Goal: Task Accomplishment & Management: Use online tool/utility

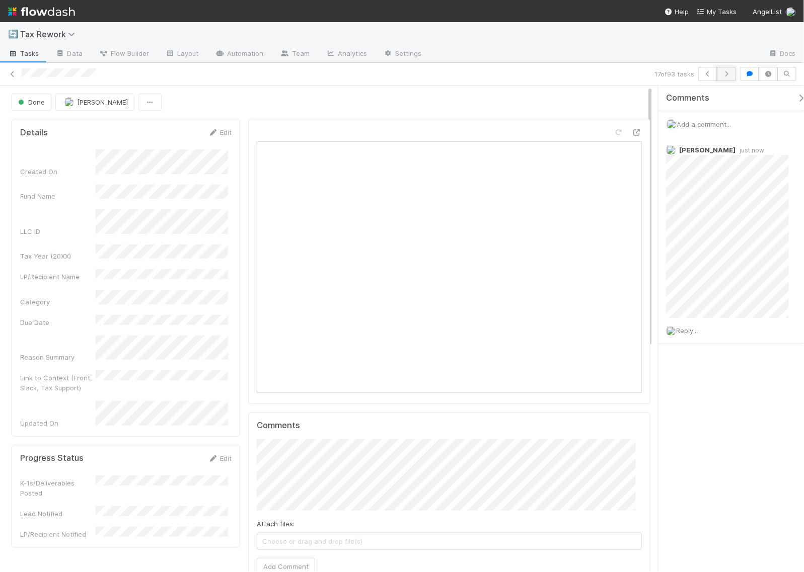
click at [730, 73] on icon "button" at bounding box center [726, 74] width 10 height 6
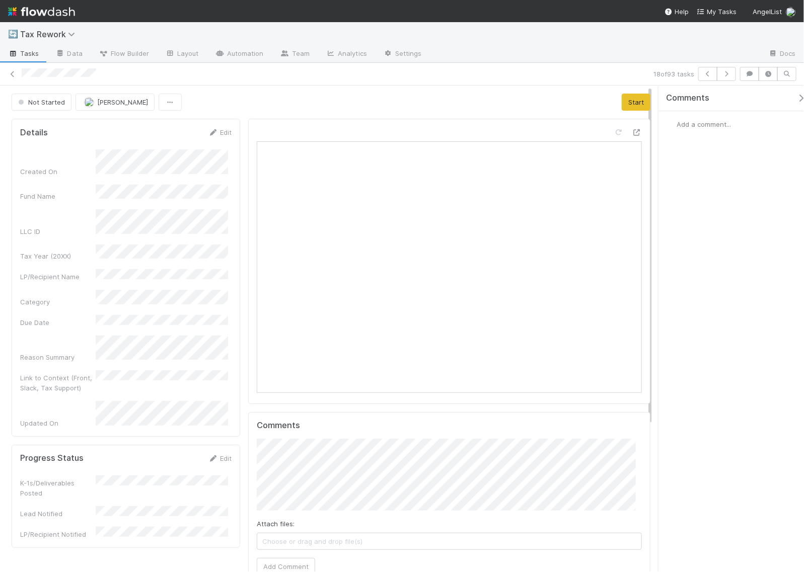
click at [685, 126] on span "Add a comment..." at bounding box center [703, 124] width 54 height 8
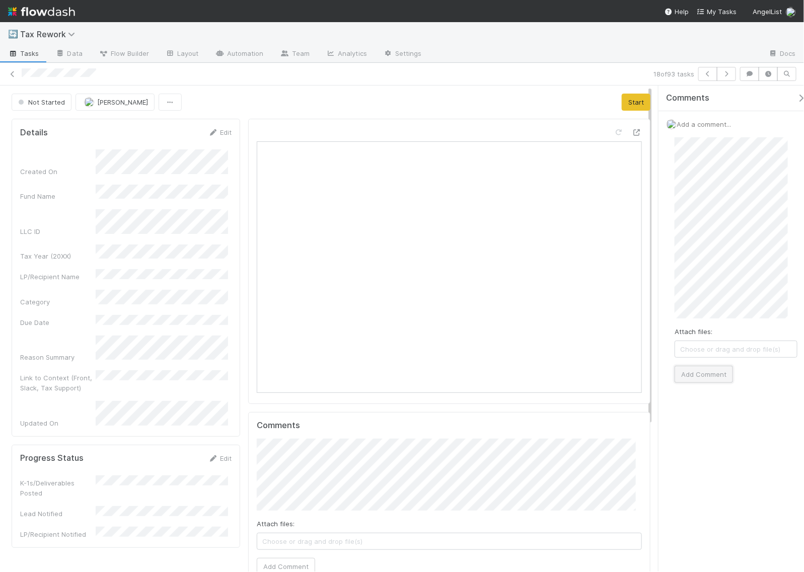
click at [715, 369] on button "Add Comment" at bounding box center [703, 374] width 58 height 17
click at [621, 106] on button "Start" at bounding box center [635, 102] width 29 height 17
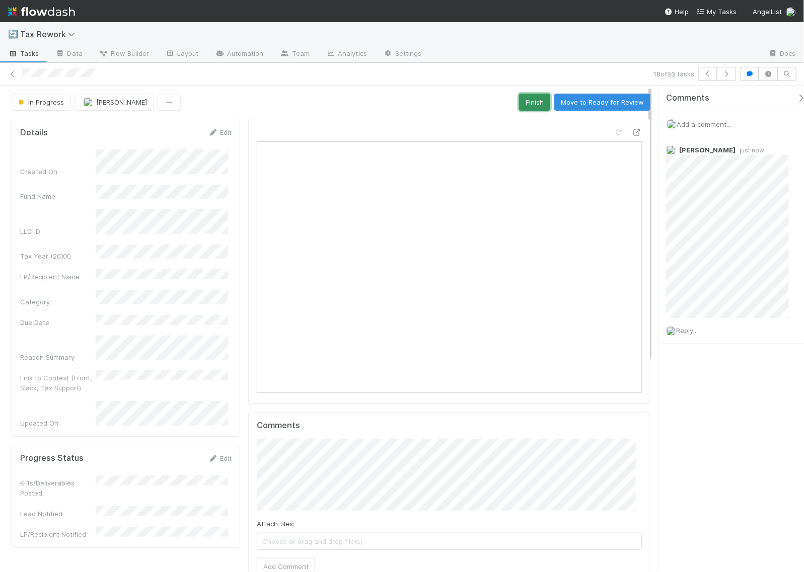
click at [521, 101] on button "Finish" at bounding box center [534, 102] width 31 height 17
click at [725, 72] on icon "button" at bounding box center [726, 74] width 10 height 6
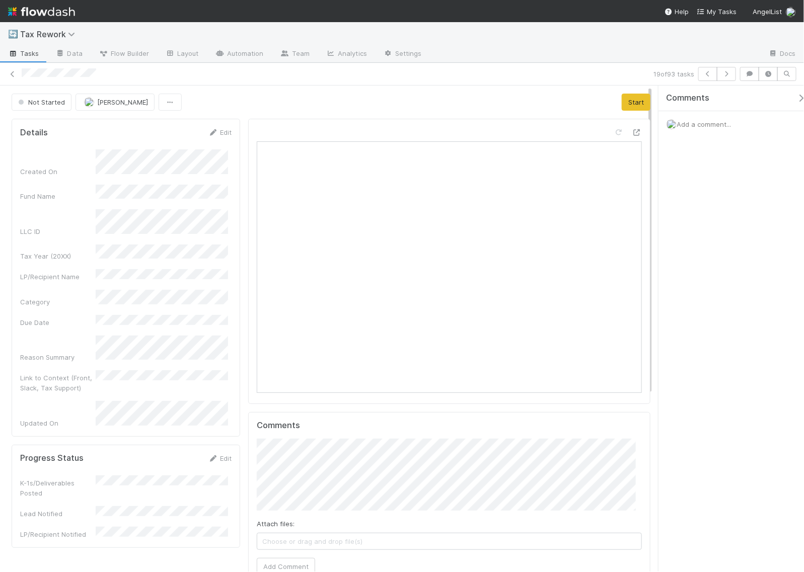
click at [714, 122] on span "Add a comment..." at bounding box center [703, 124] width 54 height 8
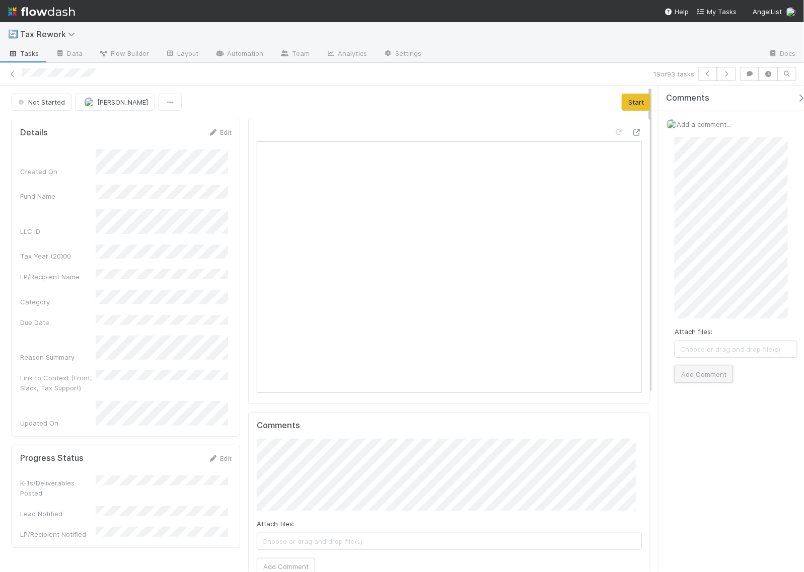
click at [698, 372] on button "Add Comment" at bounding box center [703, 374] width 58 height 17
click at [624, 101] on button "Start" at bounding box center [635, 102] width 29 height 17
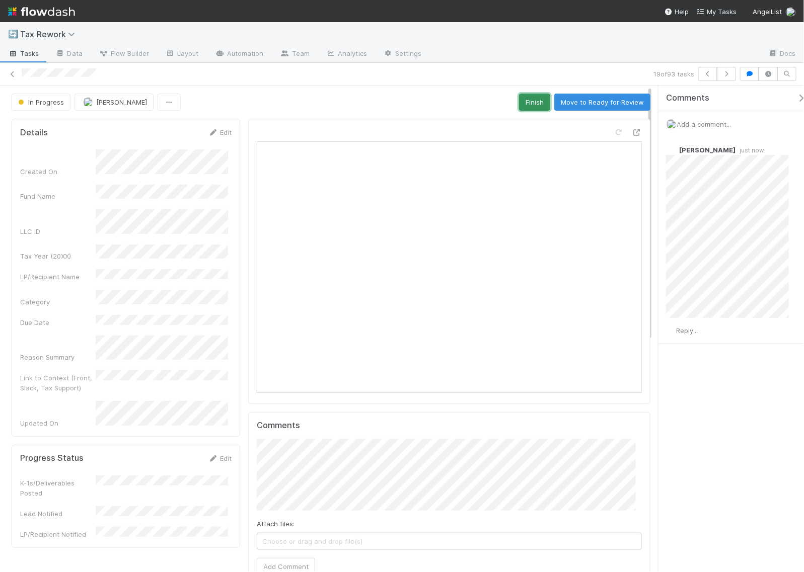
click at [523, 107] on button "Finish" at bounding box center [534, 102] width 31 height 17
click at [728, 74] on icon "button" at bounding box center [726, 74] width 10 height 6
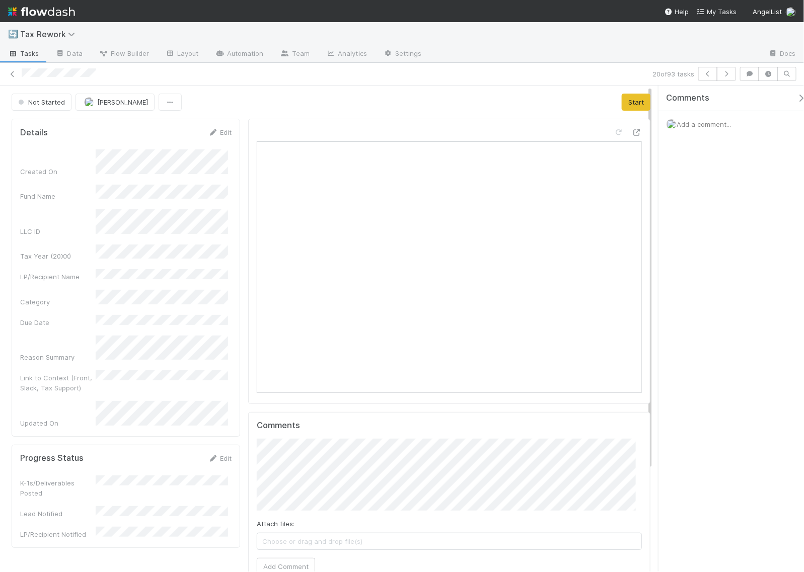
click at [709, 126] on span "Add a comment..." at bounding box center [703, 124] width 54 height 8
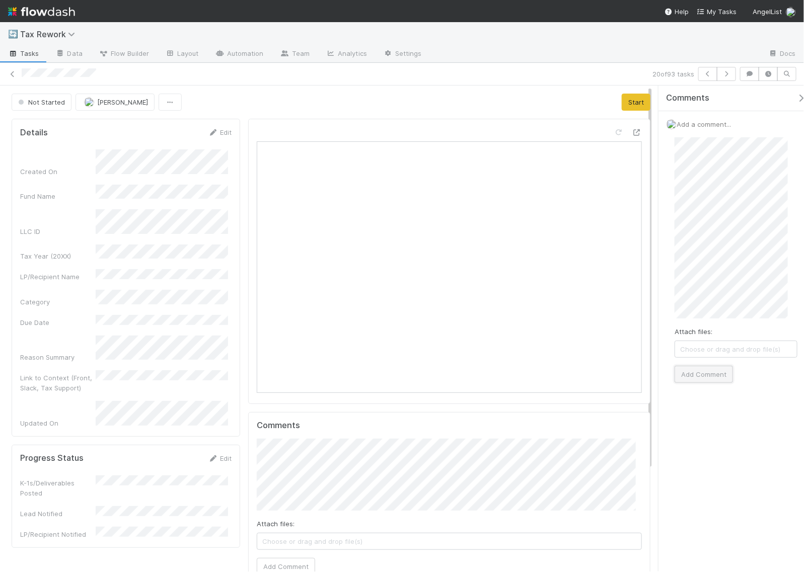
click at [705, 375] on button "Add Comment" at bounding box center [703, 374] width 58 height 17
click at [621, 101] on button "Start" at bounding box center [635, 102] width 29 height 17
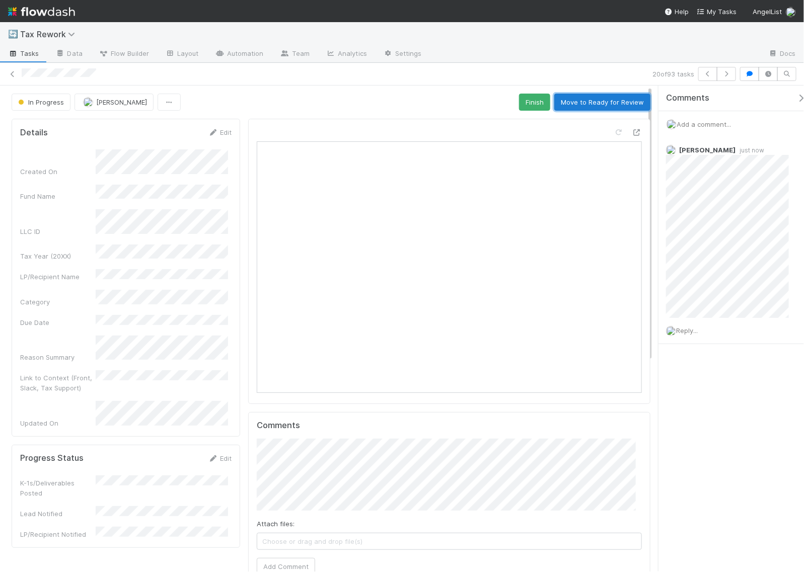
click at [579, 104] on button "Move to Ready for Review" at bounding box center [602, 102] width 96 height 17
click at [729, 74] on icon "button" at bounding box center [726, 74] width 10 height 6
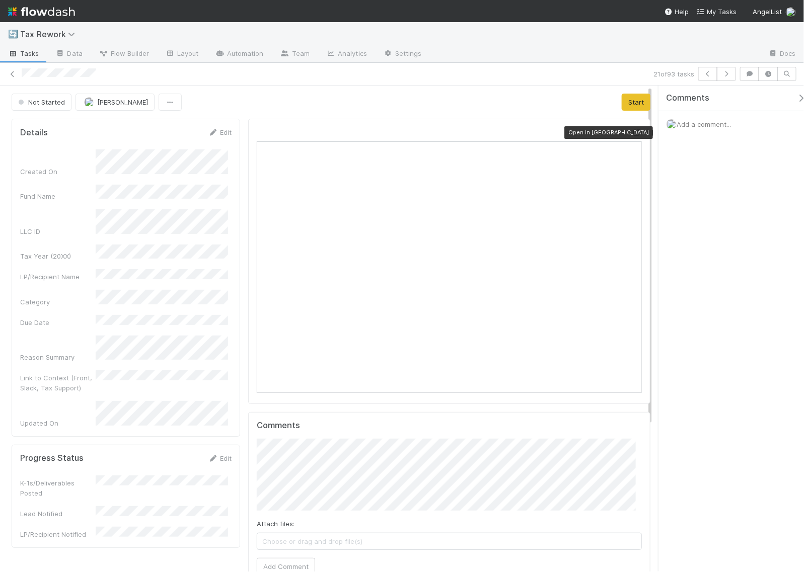
click at [631, 135] on icon at bounding box center [636, 132] width 10 height 7
click at [705, 126] on span "Add a comment..." at bounding box center [703, 124] width 54 height 8
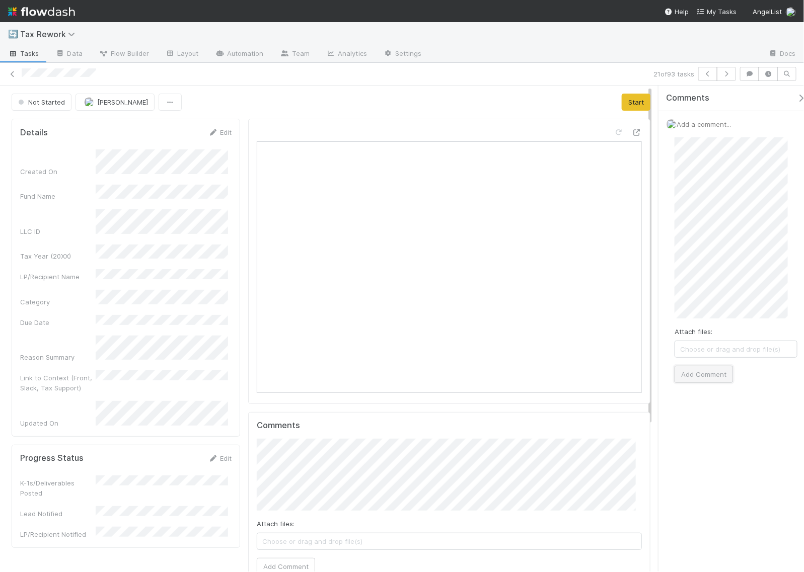
click at [700, 379] on button "Add Comment" at bounding box center [703, 374] width 58 height 17
click at [624, 104] on button "Start" at bounding box center [635, 102] width 29 height 17
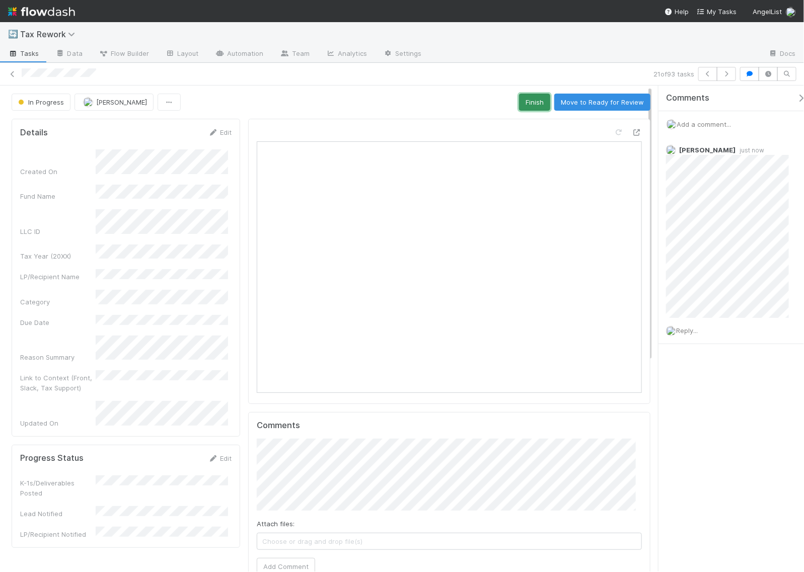
click at [530, 99] on button "Finish" at bounding box center [534, 102] width 31 height 17
click at [726, 76] on icon "button" at bounding box center [726, 74] width 10 height 6
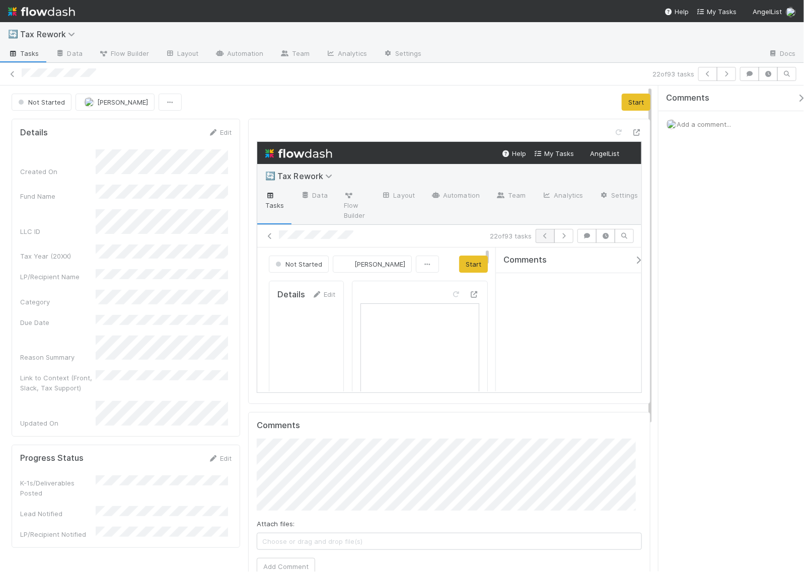
scroll to position [9, 0]
click at [311, 140] on span "Add a comment..." at bounding box center [284, 144] width 54 height 8
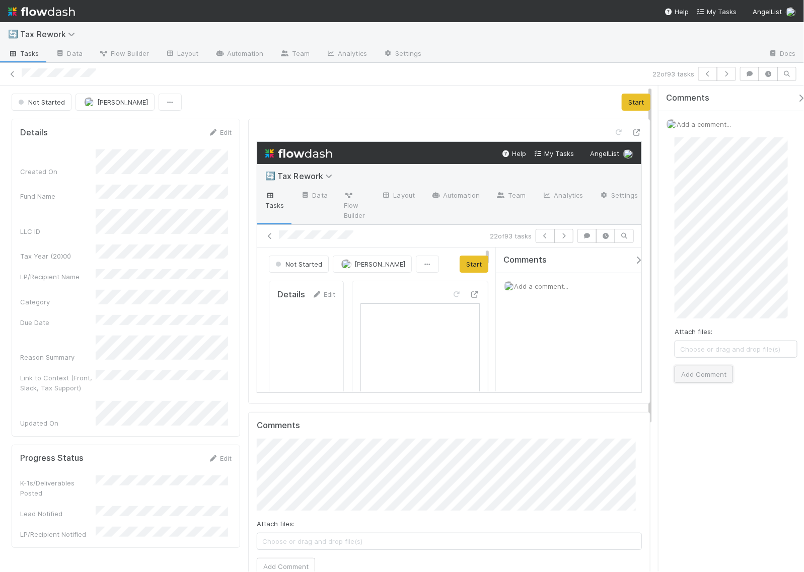
click at [704, 375] on button "Add Comment" at bounding box center [703, 374] width 58 height 17
click at [624, 106] on button "Start" at bounding box center [635, 102] width 29 height 17
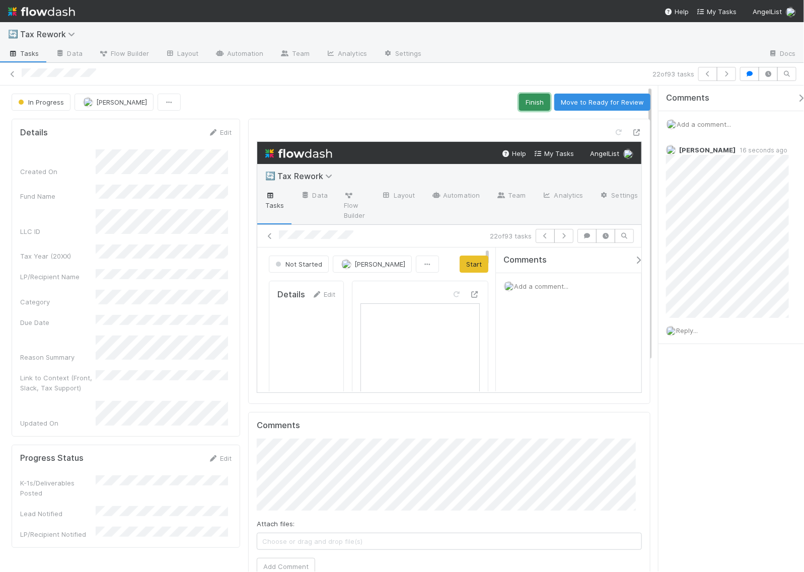
click at [519, 97] on button "Finish" at bounding box center [534, 102] width 31 height 17
click at [724, 73] on icon "button" at bounding box center [726, 74] width 10 height 6
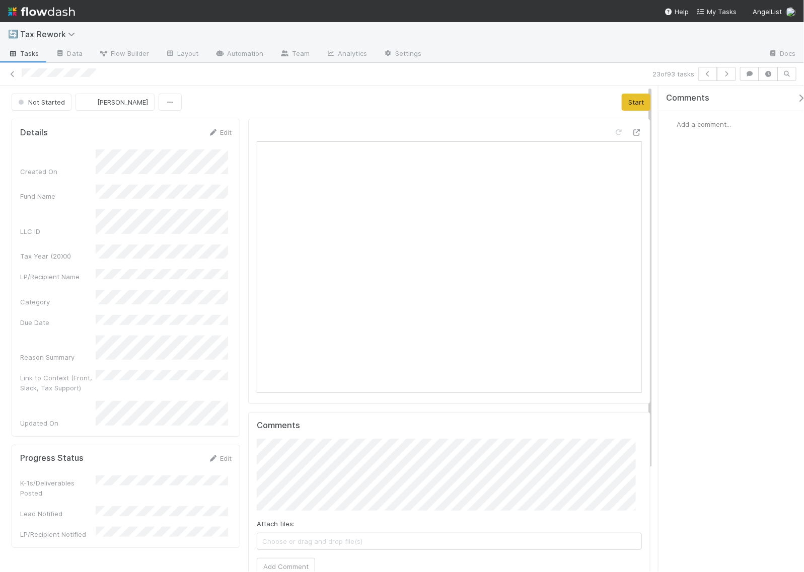
click at [691, 124] on span "Add a comment..." at bounding box center [703, 124] width 54 height 8
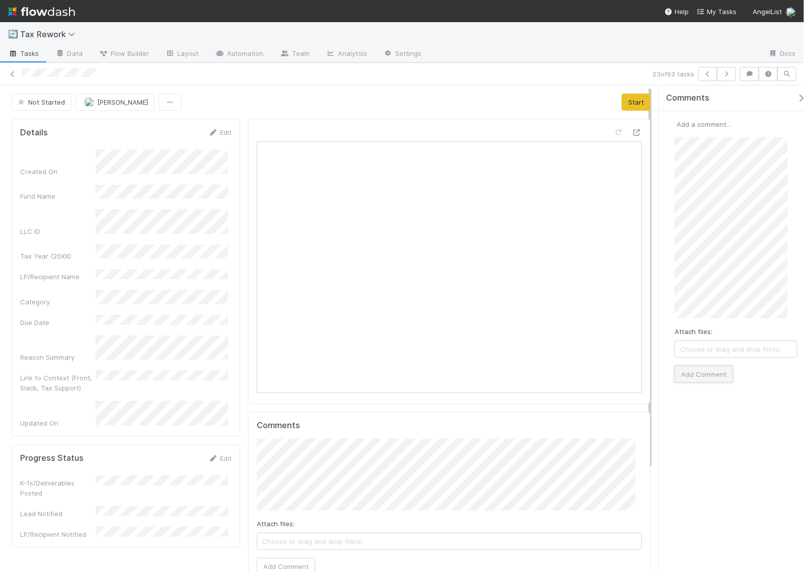
click at [704, 371] on button "Add Comment" at bounding box center [703, 374] width 58 height 17
click at [625, 106] on button "Start" at bounding box center [635, 102] width 29 height 17
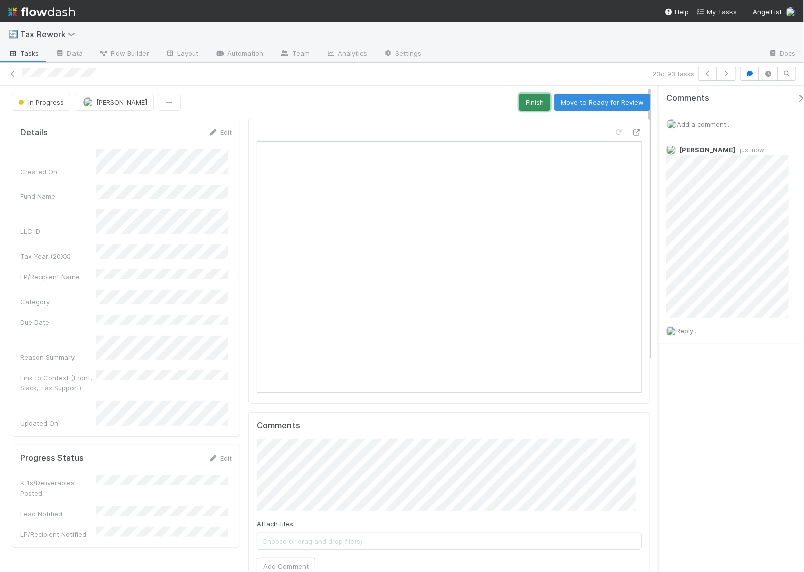
click at [521, 101] on button "Finish" at bounding box center [534, 102] width 31 height 17
click at [726, 74] on icon "button" at bounding box center [726, 74] width 10 height 6
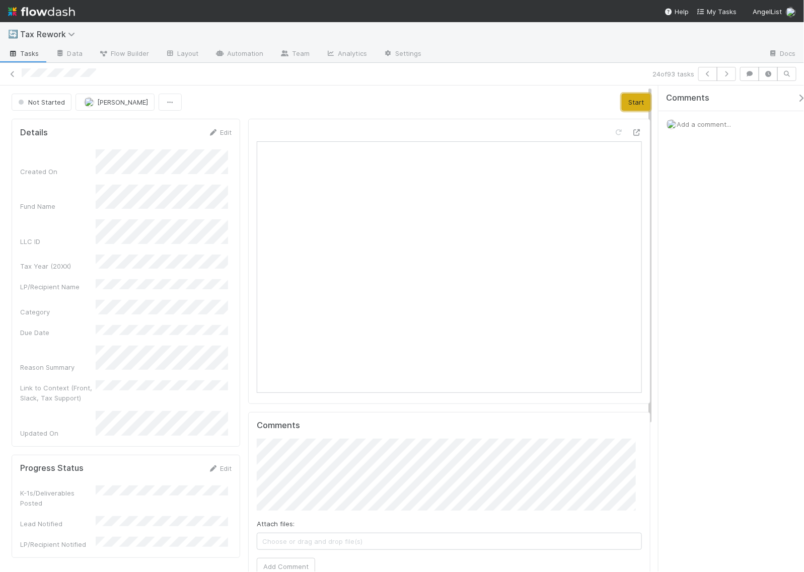
click at [621, 109] on button "Start" at bounding box center [635, 102] width 29 height 17
click at [529, 103] on button "Finish" at bounding box center [534, 102] width 31 height 17
click at [730, 71] on icon "button" at bounding box center [726, 74] width 10 height 6
click at [697, 126] on span "Add a comment..." at bounding box center [703, 124] width 54 height 8
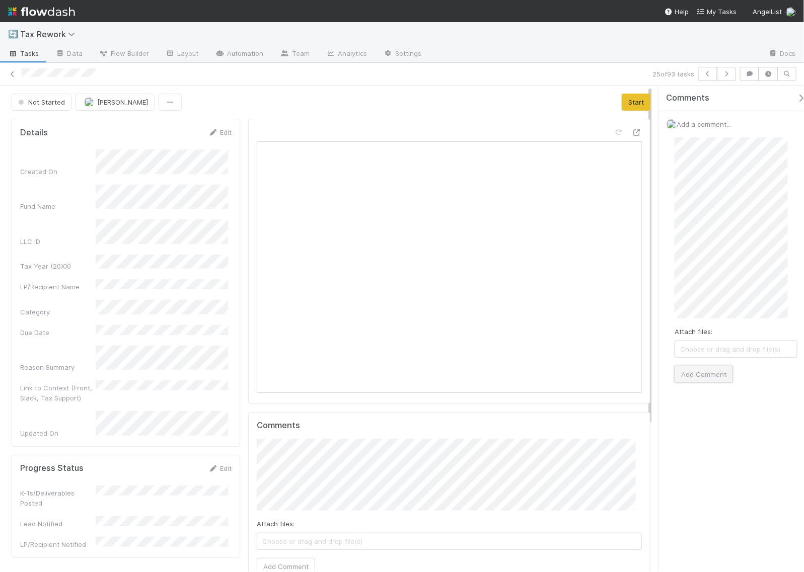
click at [718, 376] on button "Add Comment" at bounding box center [703, 374] width 58 height 17
click at [632, 104] on button "Start" at bounding box center [635, 102] width 29 height 17
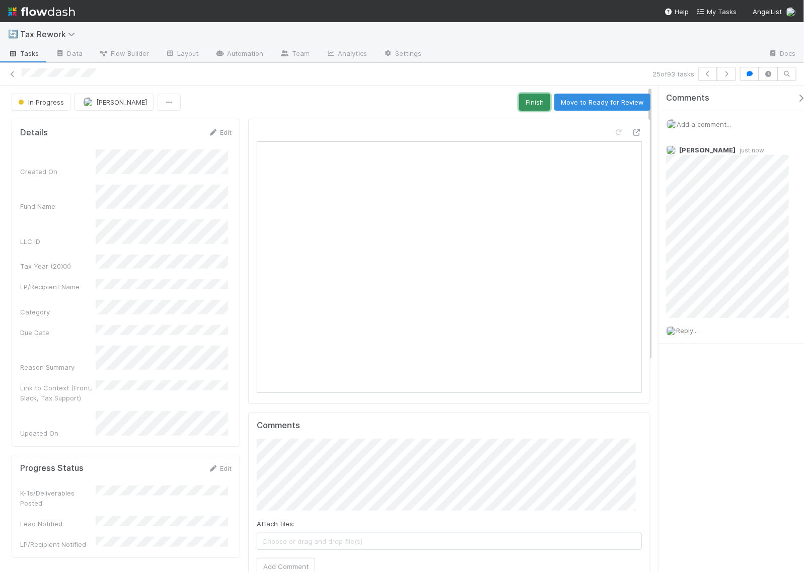
click at [522, 106] on button "Finish" at bounding box center [534, 102] width 31 height 17
click at [728, 76] on icon "button" at bounding box center [726, 74] width 10 height 6
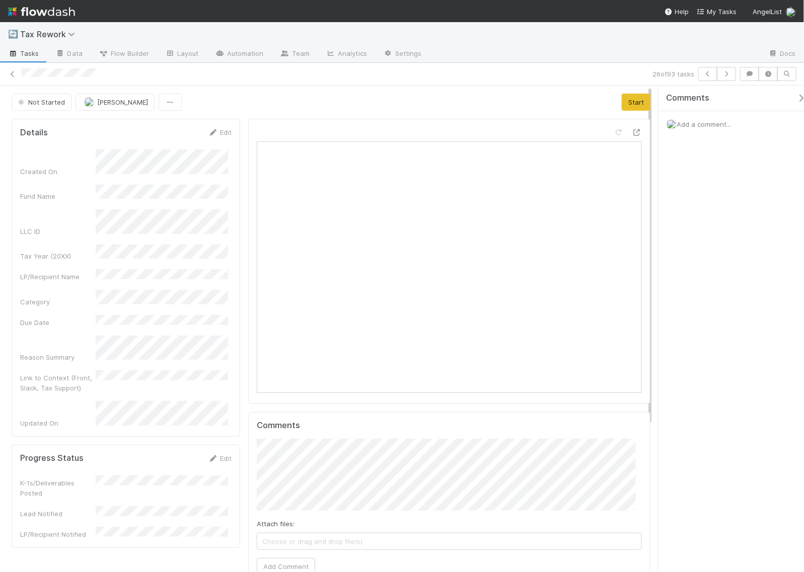
click at [712, 122] on span "Add a comment..." at bounding box center [703, 124] width 54 height 8
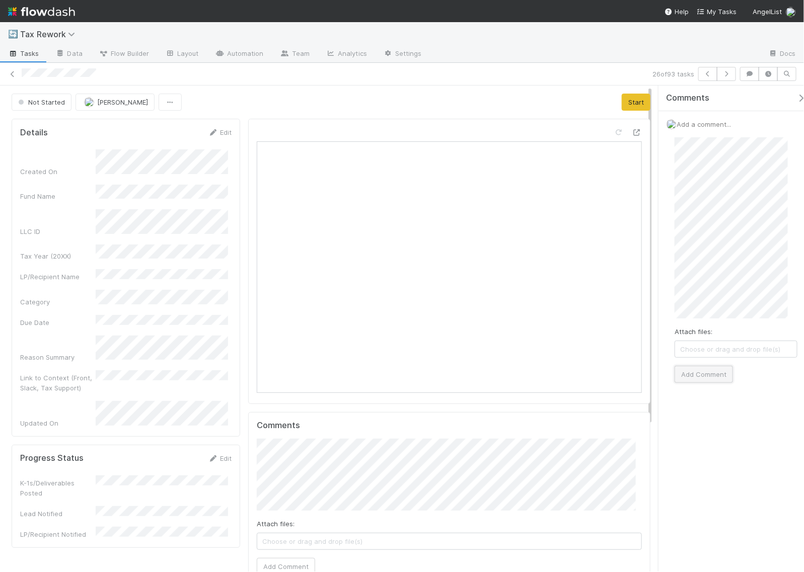
click at [694, 378] on button "Add Comment" at bounding box center [703, 374] width 58 height 17
click at [610, 101] on div "Not Started [PERSON_NAME] Start" at bounding box center [331, 102] width 638 height 17
click at [621, 101] on button "Start" at bounding box center [635, 102] width 29 height 17
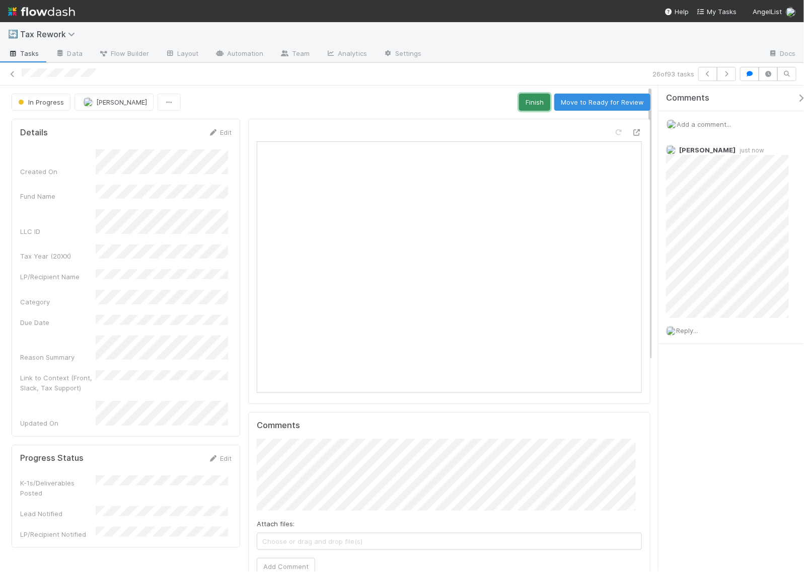
click at [524, 97] on button "Finish" at bounding box center [534, 102] width 31 height 17
click at [728, 69] on button "button" at bounding box center [725, 74] width 19 height 14
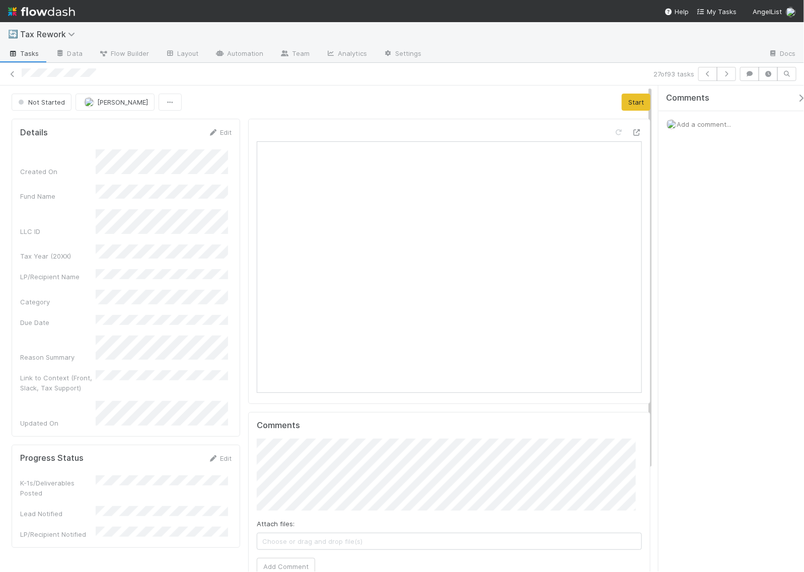
click at [704, 122] on span "Add a comment..." at bounding box center [703, 124] width 54 height 8
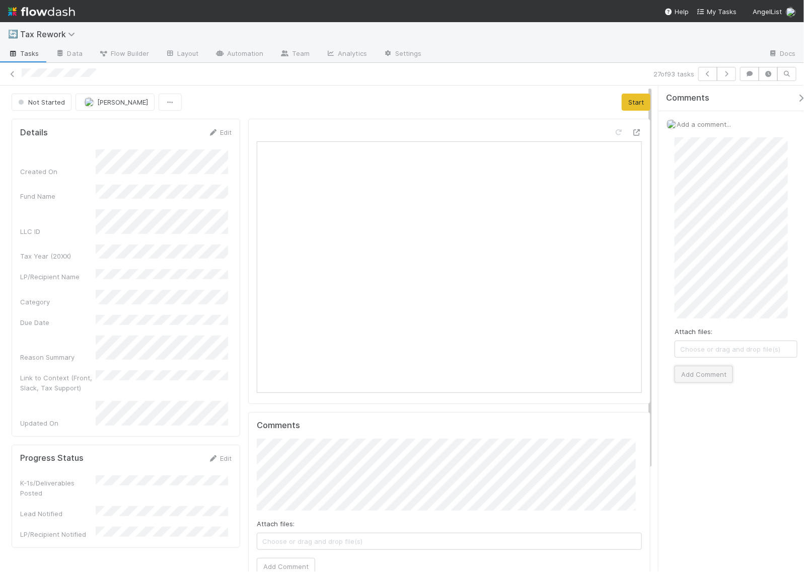
click at [697, 373] on button "Add Comment" at bounding box center [703, 374] width 58 height 17
click at [624, 99] on button "Start" at bounding box center [635, 102] width 29 height 17
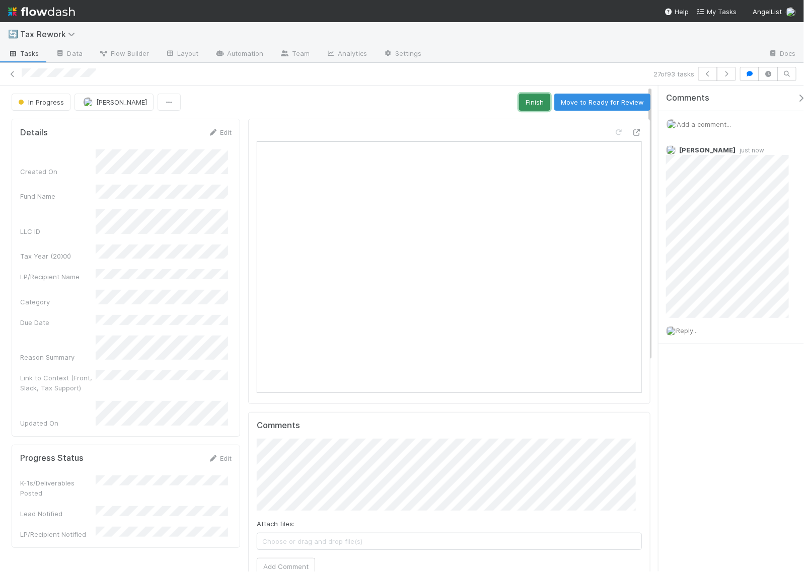
click at [527, 101] on button "Finish" at bounding box center [534, 102] width 31 height 17
click at [725, 74] on icon "button" at bounding box center [726, 74] width 10 height 6
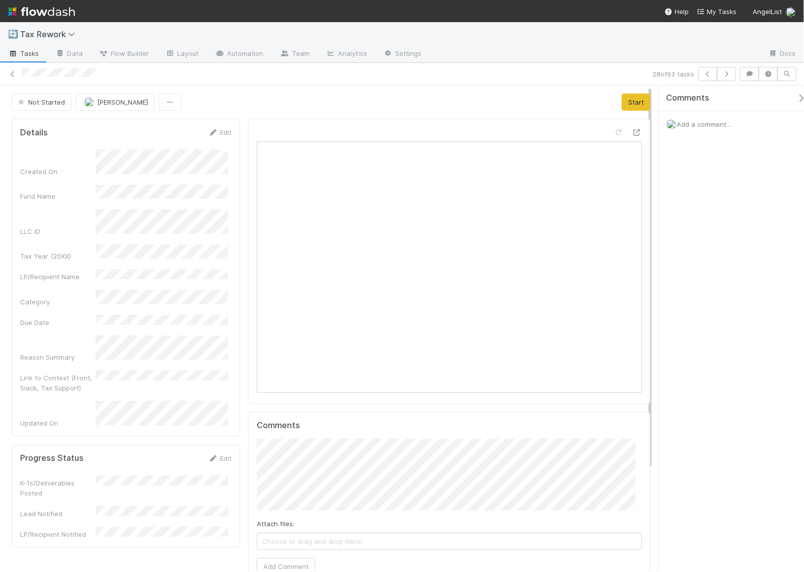
click at [692, 125] on span "Add a comment..." at bounding box center [703, 124] width 54 height 8
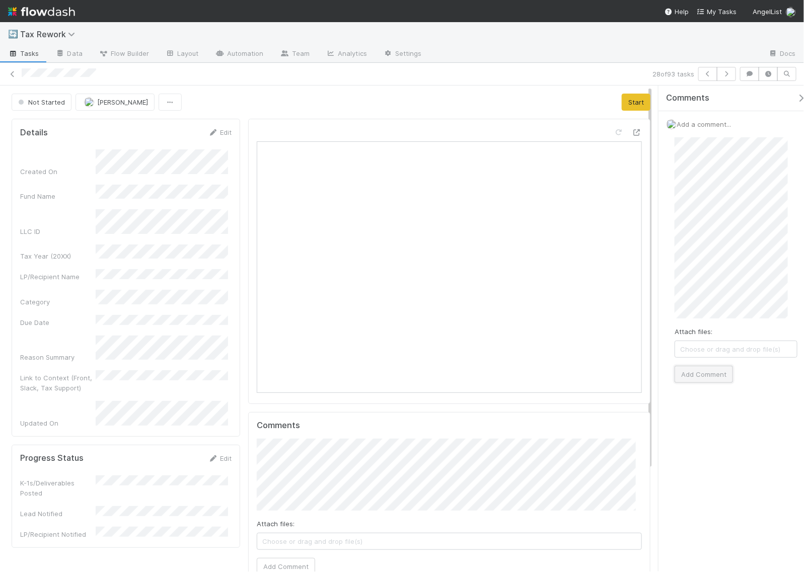
click at [704, 371] on button "Add Comment" at bounding box center [703, 374] width 58 height 17
click at [610, 100] on div "Not Started [PERSON_NAME] Start" at bounding box center [331, 102] width 638 height 17
click at [621, 99] on button "Start" at bounding box center [635, 102] width 29 height 17
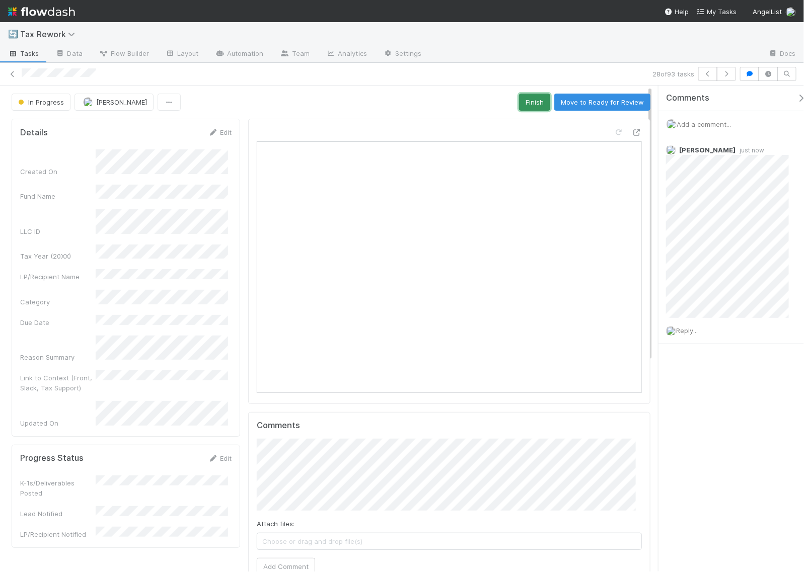
click at [519, 97] on button "Finish" at bounding box center [534, 102] width 31 height 17
click at [726, 74] on icon "button" at bounding box center [726, 74] width 10 height 6
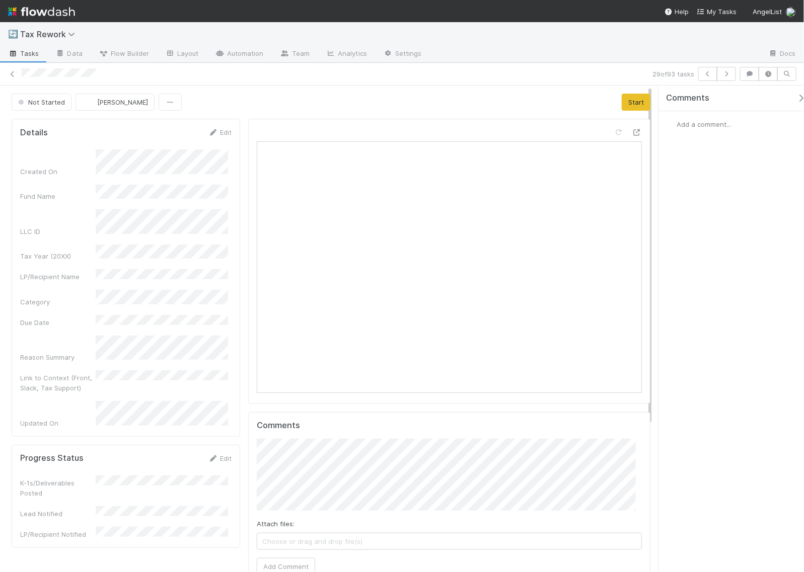
click at [721, 125] on span "Add a comment..." at bounding box center [703, 124] width 54 height 8
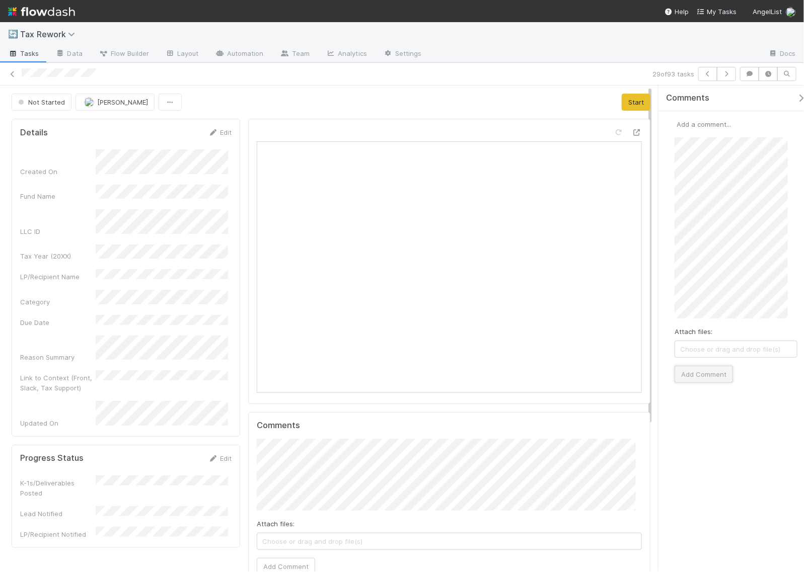
click at [700, 371] on button "Add Comment" at bounding box center [703, 374] width 58 height 17
click at [630, 104] on button "Start" at bounding box center [635, 102] width 29 height 17
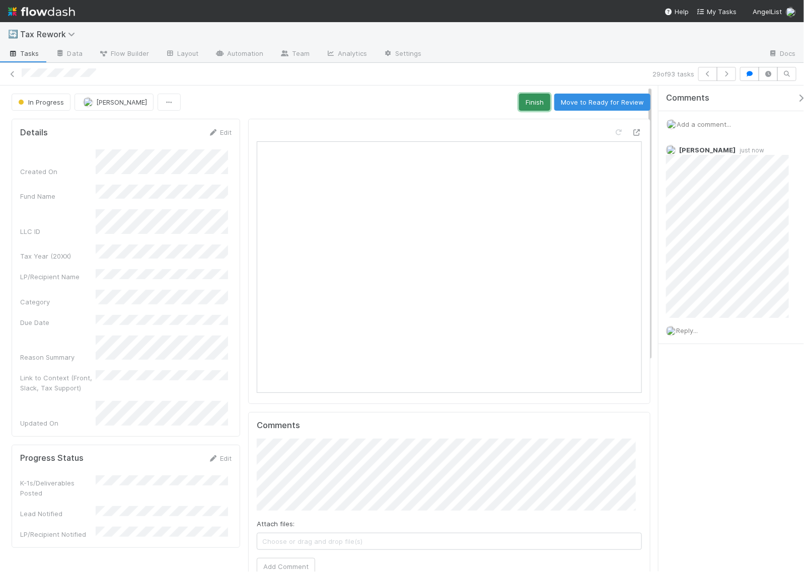
click at [538, 103] on button "Finish" at bounding box center [534, 102] width 31 height 17
click at [730, 73] on icon "button" at bounding box center [726, 74] width 10 height 6
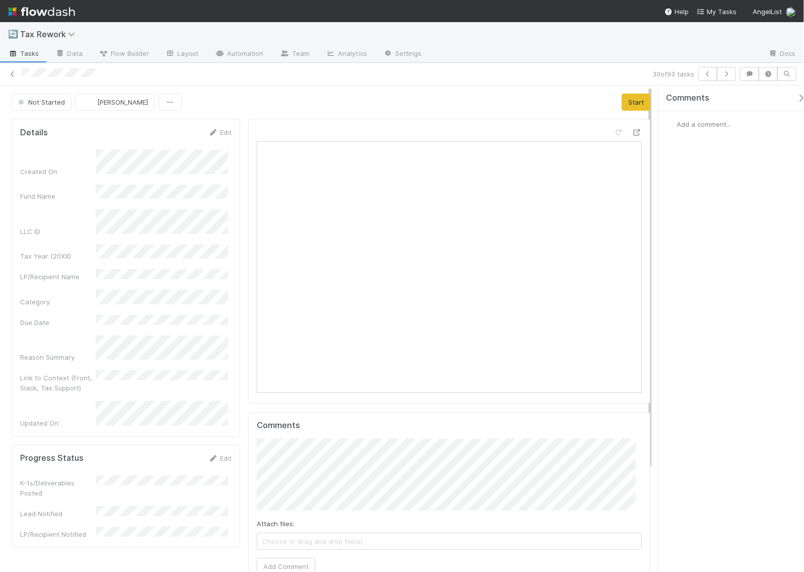
click at [705, 123] on span "Add a comment..." at bounding box center [703, 124] width 54 height 8
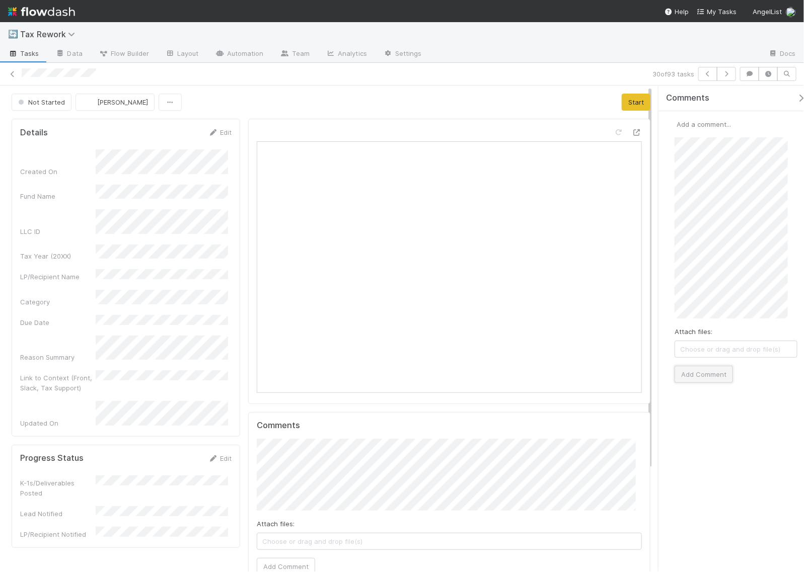
click at [704, 372] on button "Add Comment" at bounding box center [703, 374] width 58 height 17
click at [629, 106] on button "Start" at bounding box center [635, 102] width 29 height 17
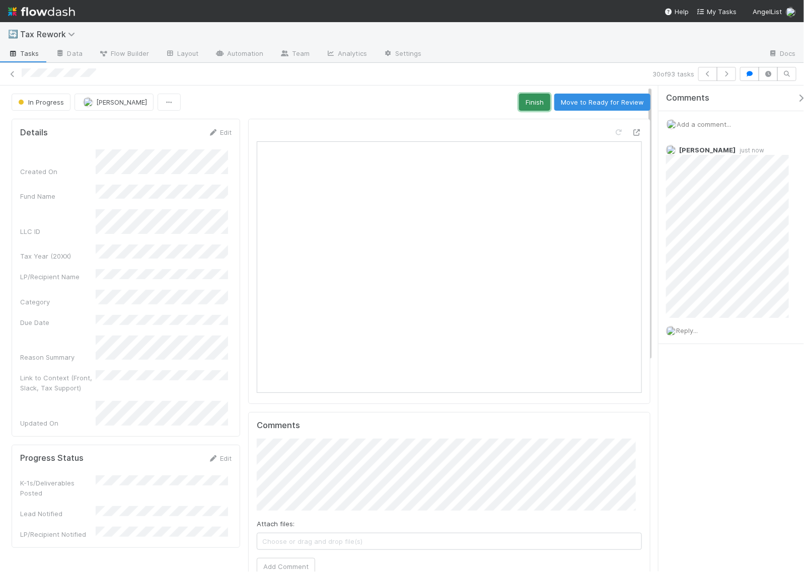
click at [531, 104] on button "Finish" at bounding box center [534, 102] width 31 height 17
click at [729, 74] on icon "button" at bounding box center [726, 74] width 10 height 6
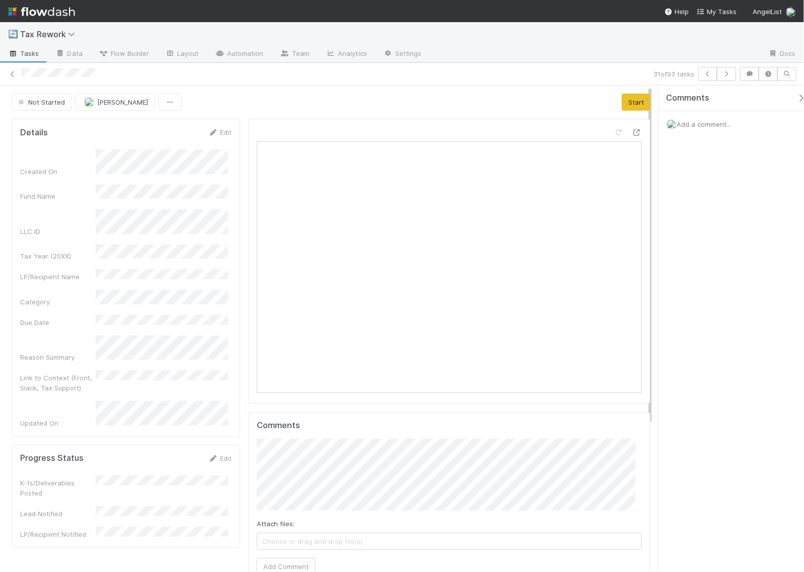
click at [695, 126] on span "Add a comment..." at bounding box center [703, 124] width 54 height 8
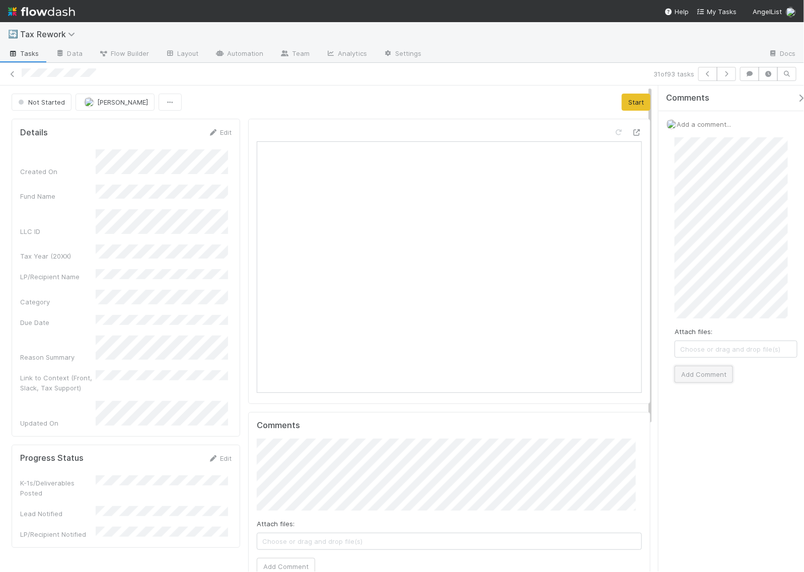
click at [705, 375] on button "Add Comment" at bounding box center [703, 374] width 58 height 17
click at [630, 97] on button "Start" at bounding box center [635, 102] width 29 height 17
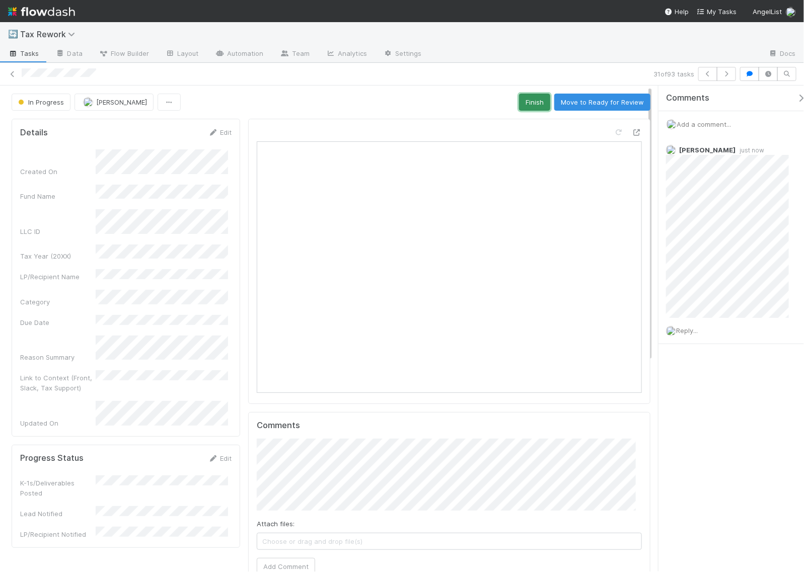
click at [521, 96] on button "Finish" at bounding box center [534, 102] width 31 height 17
click at [728, 71] on icon "button" at bounding box center [726, 74] width 10 height 6
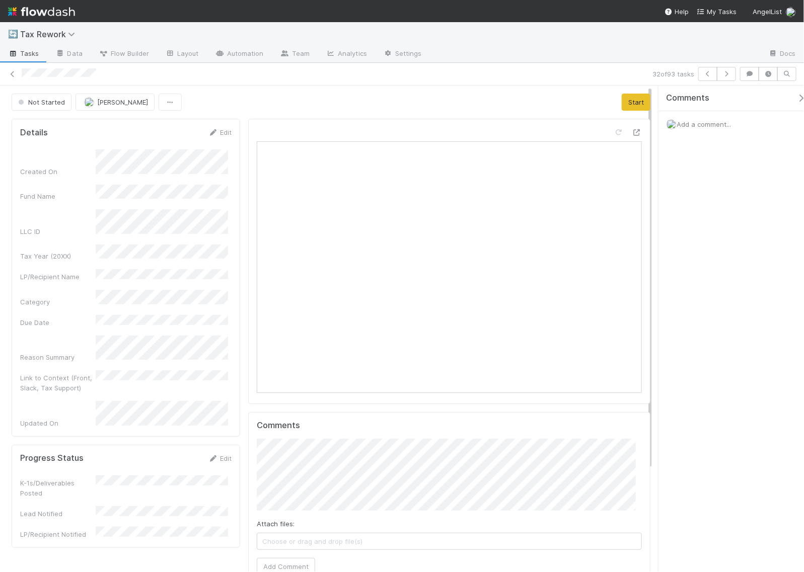
click at [700, 126] on span "Add a comment..." at bounding box center [703, 124] width 54 height 8
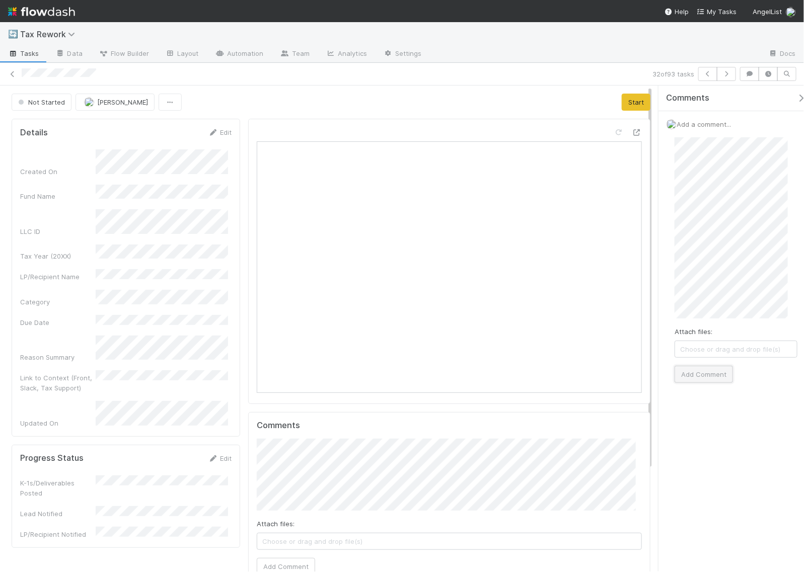
click at [702, 371] on button "Add Comment" at bounding box center [703, 374] width 58 height 17
click at [622, 100] on button "Start" at bounding box center [635, 102] width 29 height 17
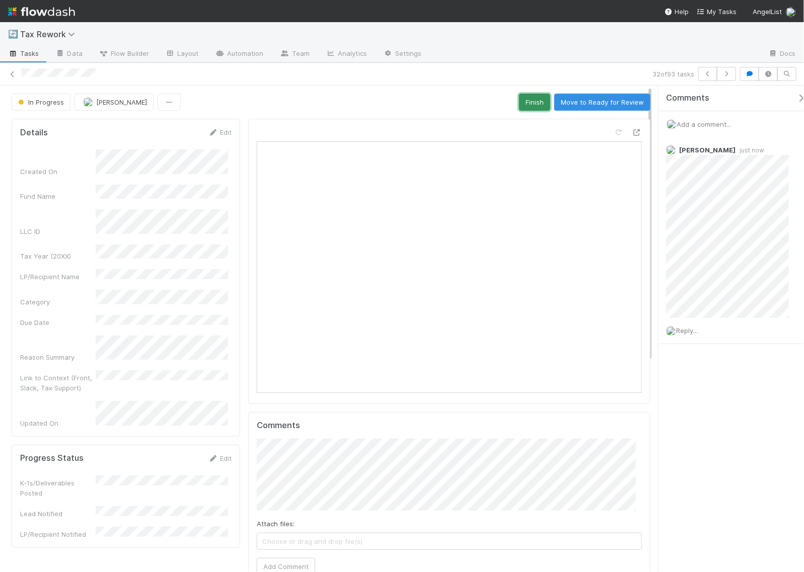
click at [524, 105] on button "Finish" at bounding box center [534, 102] width 31 height 17
click at [728, 73] on icon "button" at bounding box center [726, 74] width 10 height 6
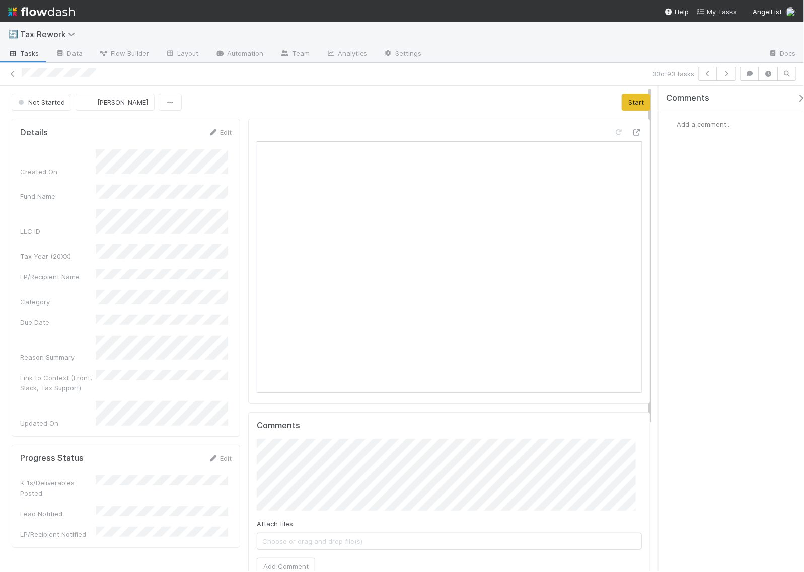
click at [706, 125] on span "Add a comment..." at bounding box center [703, 124] width 54 height 8
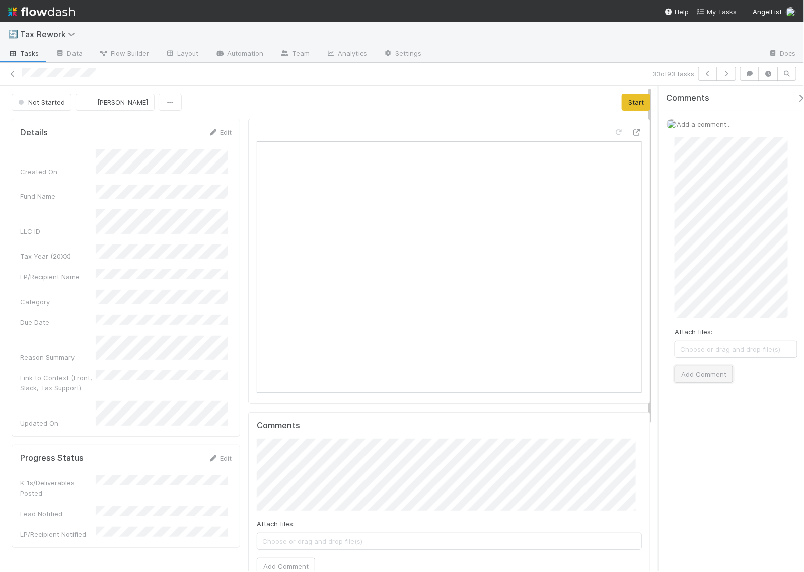
click at [720, 373] on button "Add Comment" at bounding box center [703, 374] width 58 height 17
click at [621, 102] on button "Start" at bounding box center [635, 102] width 29 height 17
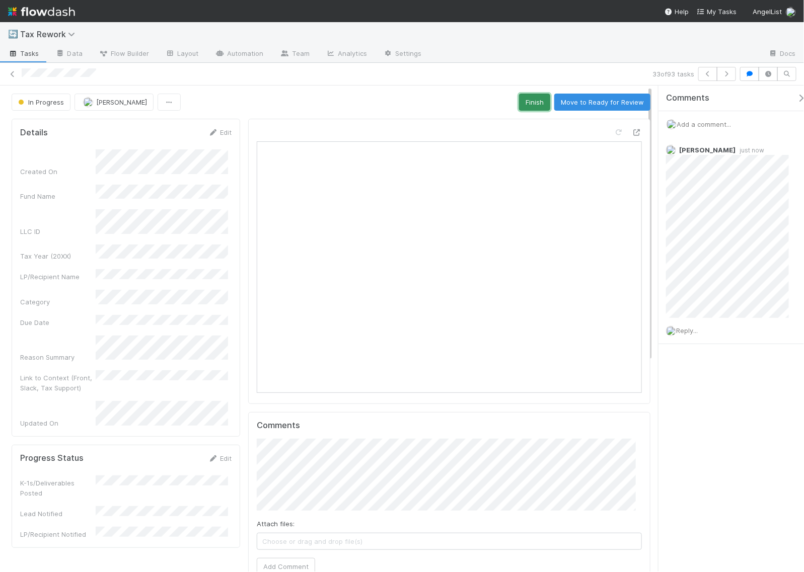
click at [519, 104] on button "Finish" at bounding box center [534, 102] width 31 height 17
click at [729, 71] on icon "button" at bounding box center [726, 74] width 10 height 6
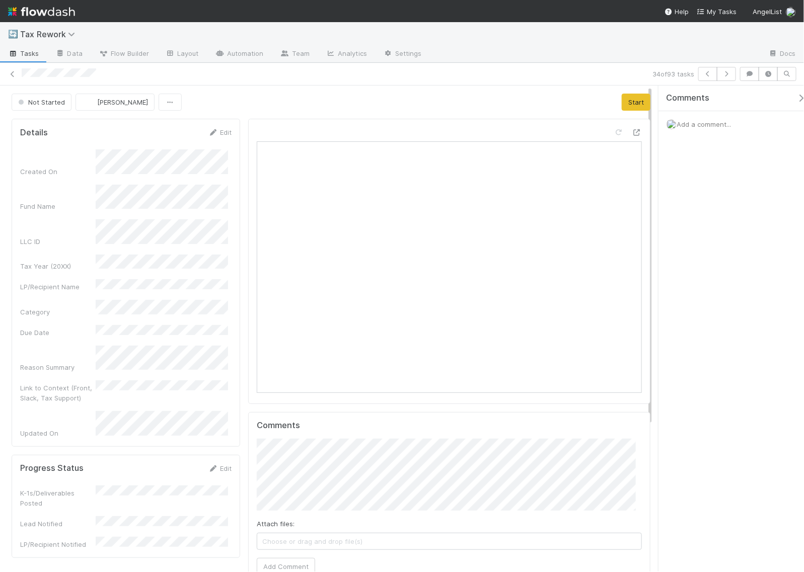
click at [694, 126] on span "Add a comment..." at bounding box center [703, 124] width 54 height 8
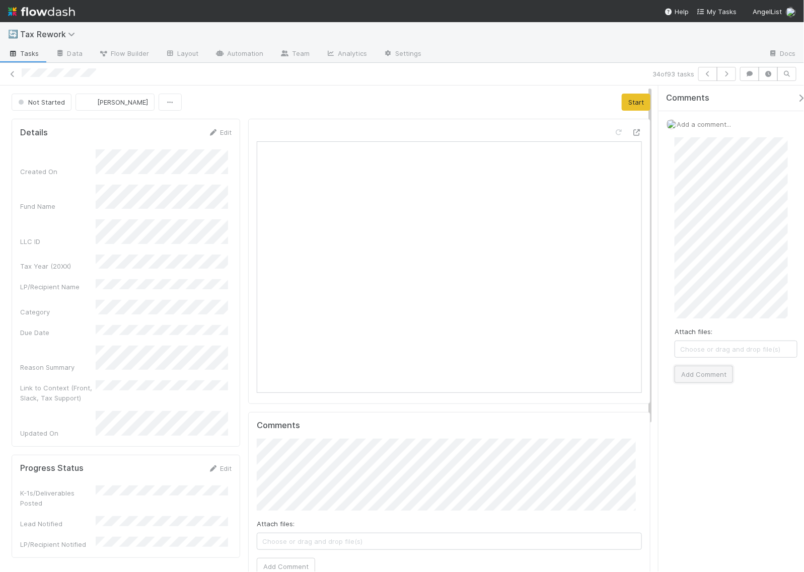
click at [704, 378] on button "Add Comment" at bounding box center [703, 374] width 58 height 17
click at [626, 101] on button "Start" at bounding box center [635, 102] width 29 height 17
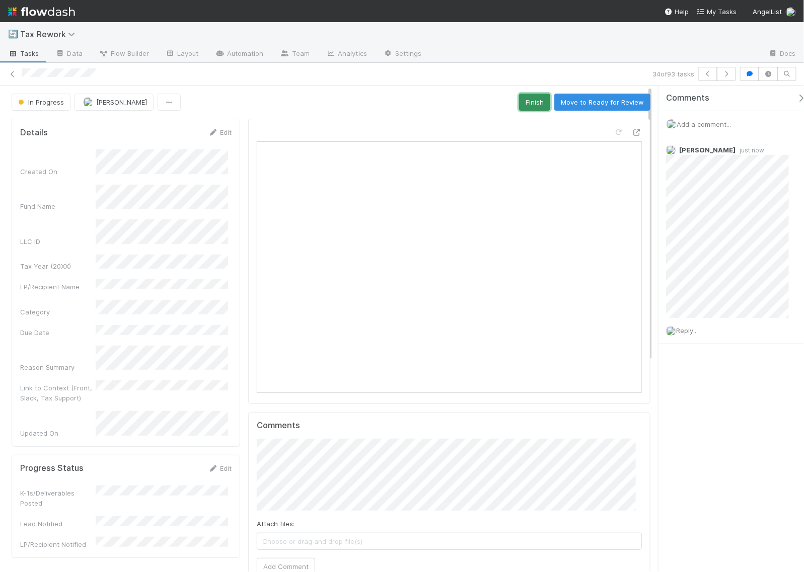
click at [534, 111] on button "Finish" at bounding box center [534, 102] width 31 height 17
click at [725, 68] on button "button" at bounding box center [725, 74] width 19 height 14
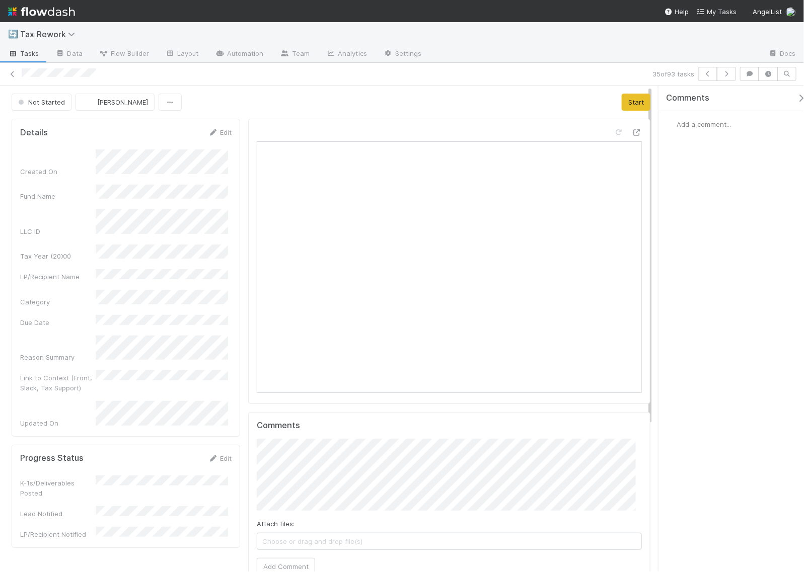
click at [699, 125] on span "Add a comment..." at bounding box center [703, 124] width 54 height 8
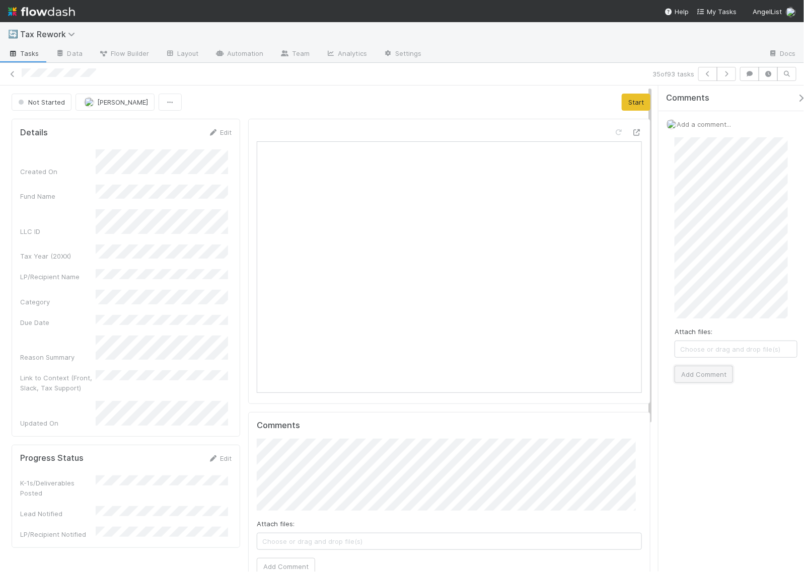
click at [710, 377] on button "Add Comment" at bounding box center [703, 374] width 58 height 17
click at [629, 99] on button "Start" at bounding box center [635, 102] width 29 height 17
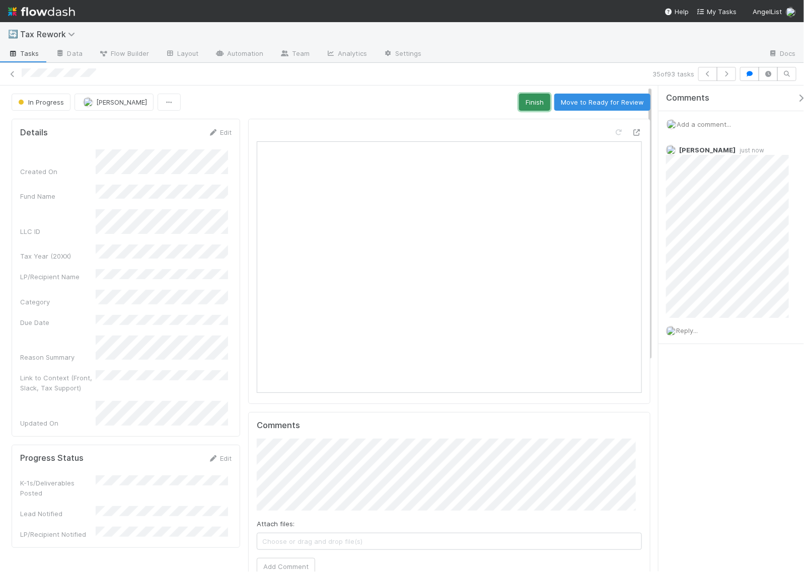
click at [534, 101] on button "Finish" at bounding box center [534, 102] width 31 height 17
click at [727, 73] on icon "button" at bounding box center [726, 74] width 10 height 6
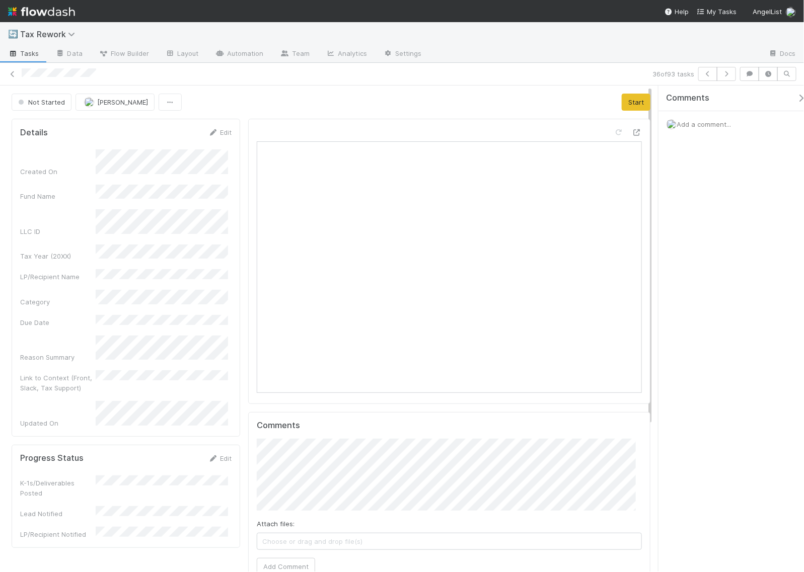
click at [692, 122] on span "Add a comment..." at bounding box center [703, 124] width 54 height 8
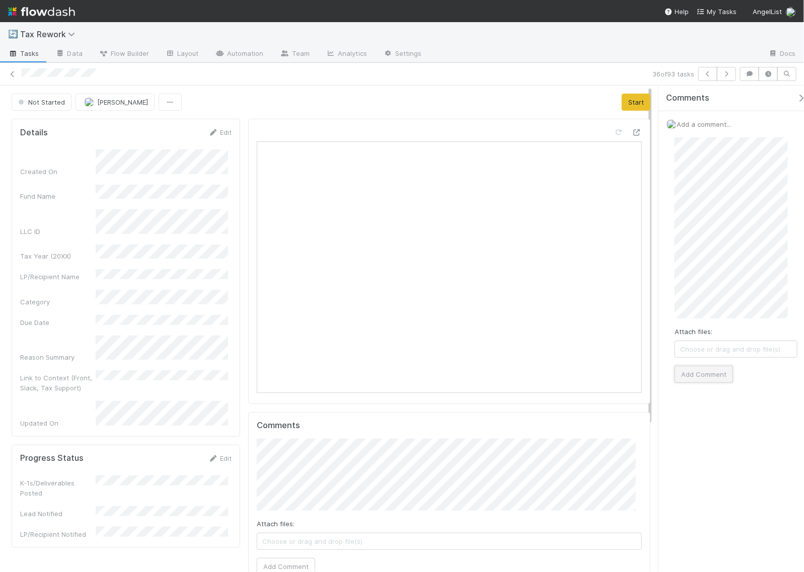
click at [709, 374] on button "Add Comment" at bounding box center [703, 374] width 58 height 17
click at [629, 93] on div "Not Started [PERSON_NAME] Start Details Edit Created On Fund Name LLC ID Tax Ye…" at bounding box center [331, 514] width 662 height 856
click at [629, 95] on button "Start" at bounding box center [635, 102] width 29 height 17
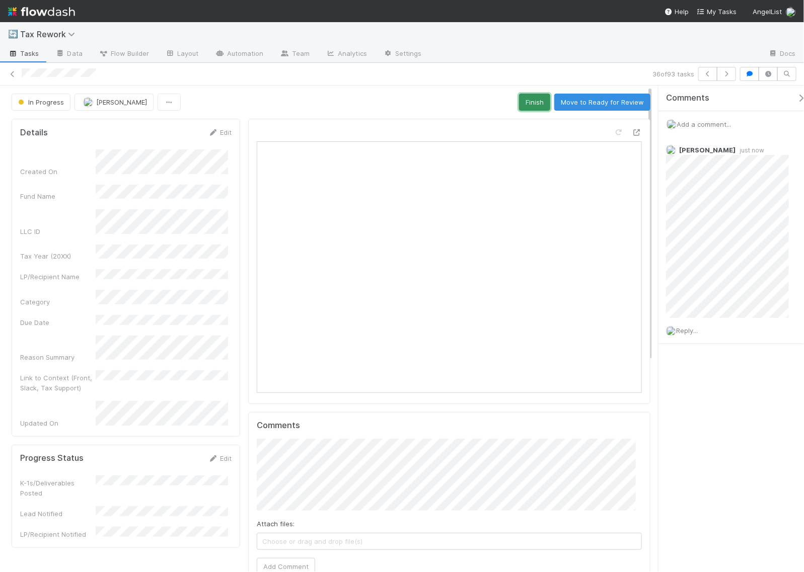
click at [521, 104] on button "Finish" at bounding box center [534, 102] width 31 height 17
click at [734, 73] on button "button" at bounding box center [725, 74] width 19 height 14
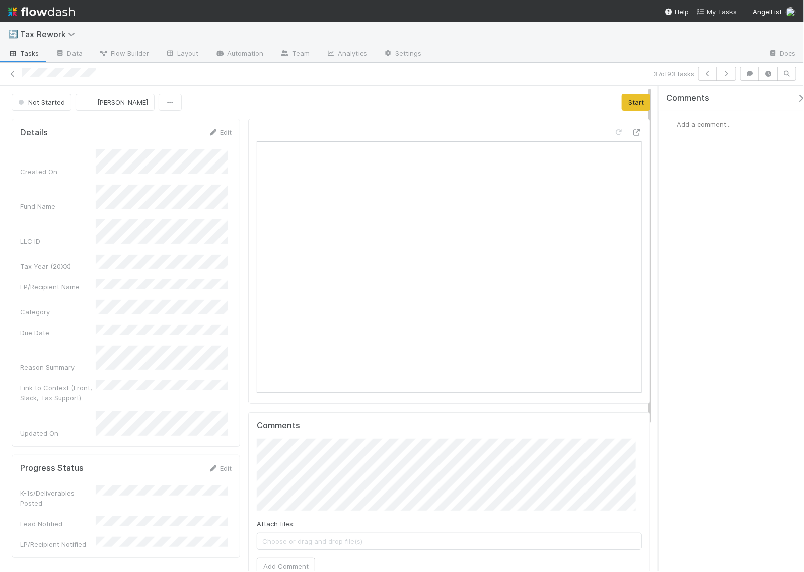
click at [699, 125] on span "Add a comment..." at bounding box center [703, 124] width 54 height 8
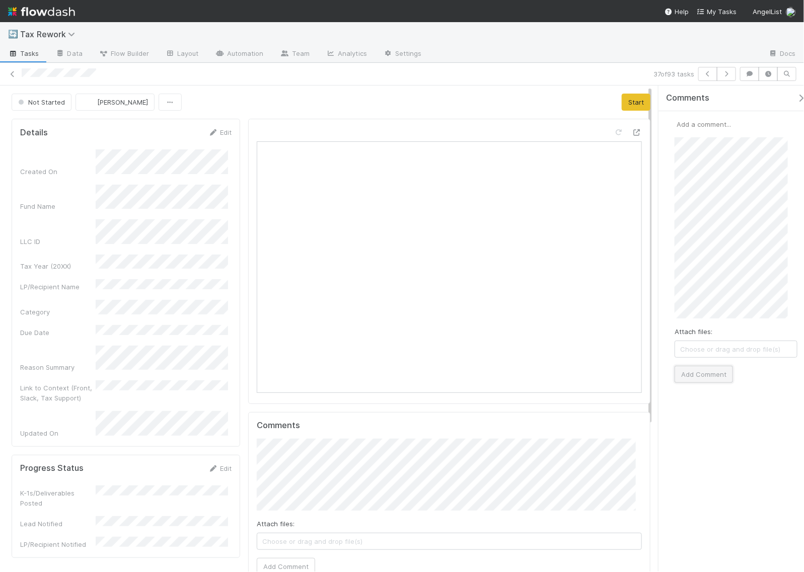
click at [690, 383] on button "Add Comment" at bounding box center [703, 374] width 58 height 17
click at [627, 110] on button "Start" at bounding box center [635, 102] width 29 height 17
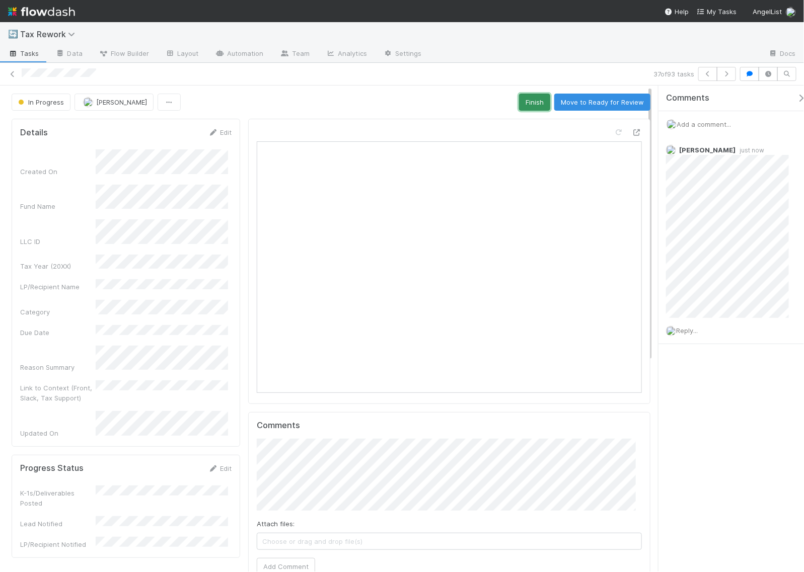
click at [532, 101] on button "Finish" at bounding box center [534, 102] width 31 height 17
click at [733, 74] on button "button" at bounding box center [725, 74] width 19 height 14
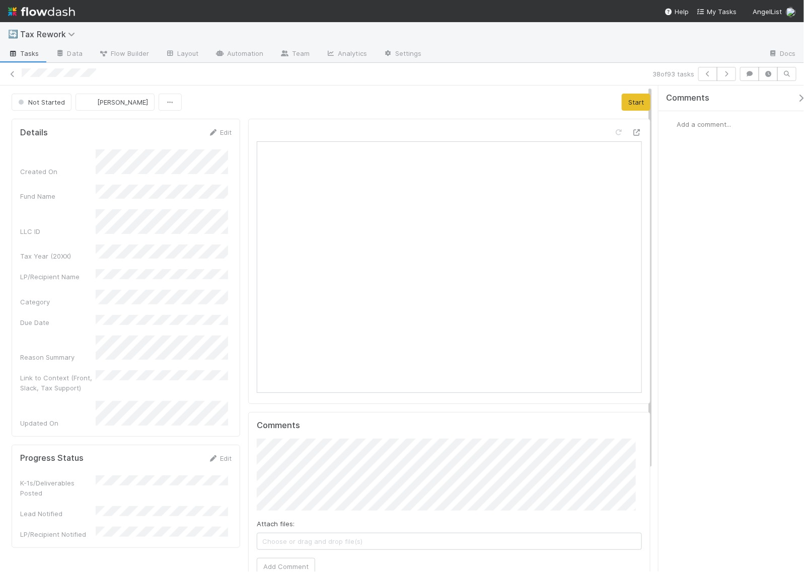
click at [703, 129] on div "Add a comment..." at bounding box center [735, 124] width 155 height 26
click at [703, 127] on span "Add a comment..." at bounding box center [703, 124] width 54 height 8
click at [702, 126] on span "Add a comment..." at bounding box center [703, 124] width 54 height 8
click at [704, 124] on span "Add a comment..." at bounding box center [703, 124] width 54 height 8
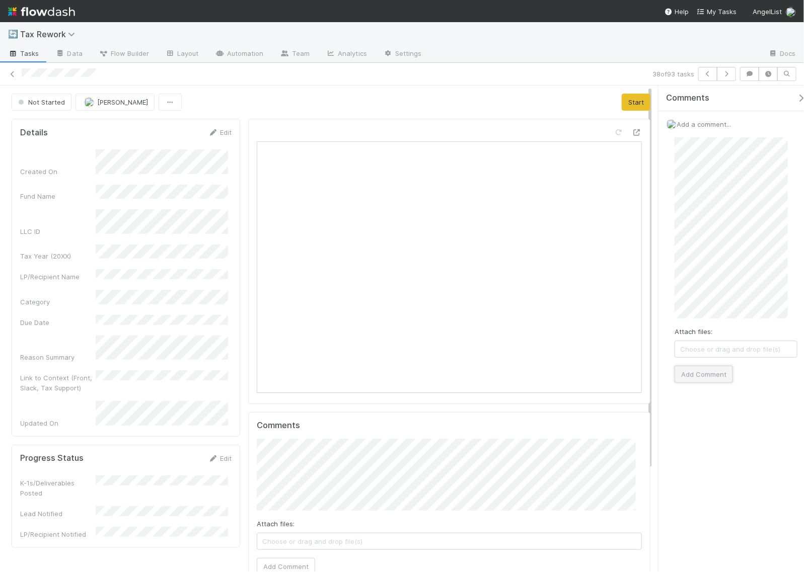
click at [705, 382] on button "Add Comment" at bounding box center [703, 374] width 58 height 17
click at [632, 105] on button "Start" at bounding box center [635, 102] width 29 height 17
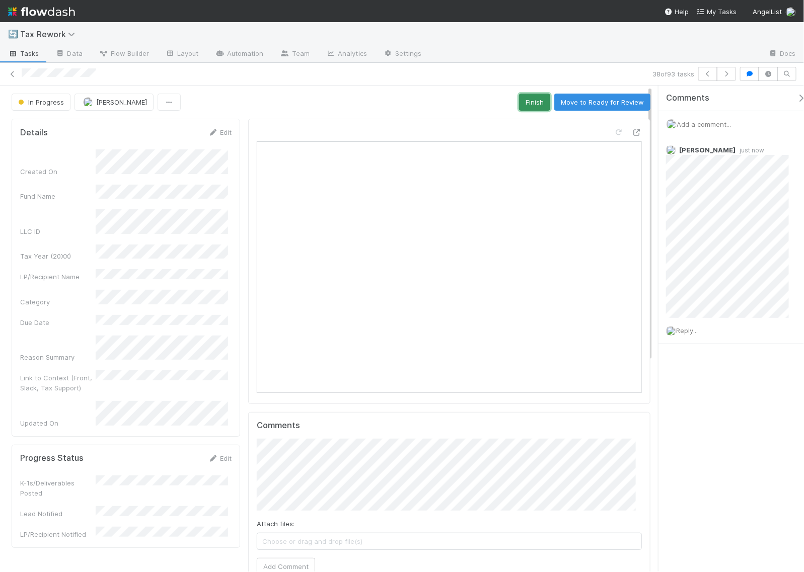
click at [522, 109] on button "Finish" at bounding box center [534, 102] width 31 height 17
click at [730, 73] on icon "button" at bounding box center [726, 74] width 10 height 6
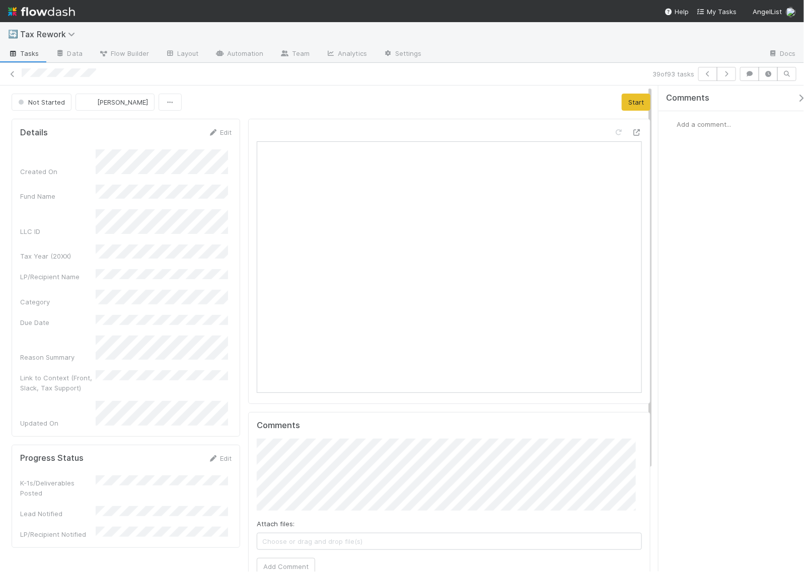
click at [700, 124] on span "Add a comment..." at bounding box center [703, 124] width 54 height 8
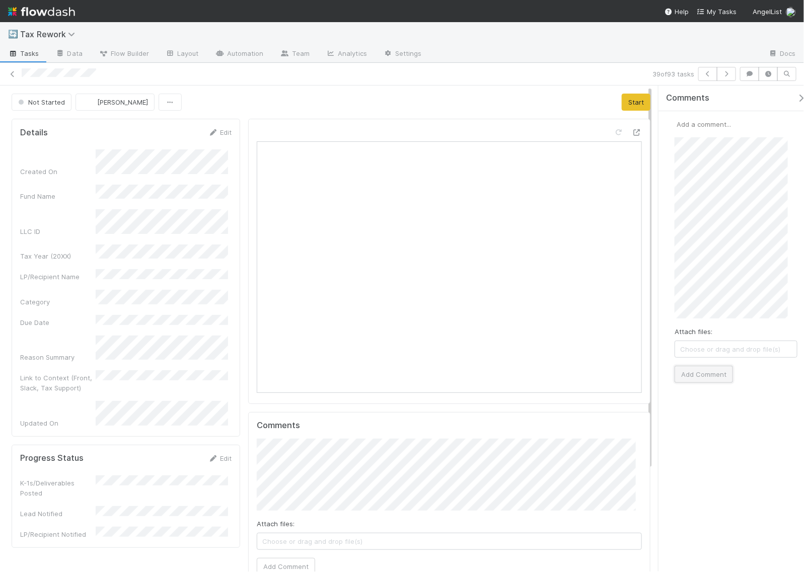
click at [710, 370] on button "Add Comment" at bounding box center [703, 374] width 58 height 17
click at [623, 104] on button "Start" at bounding box center [635, 102] width 29 height 17
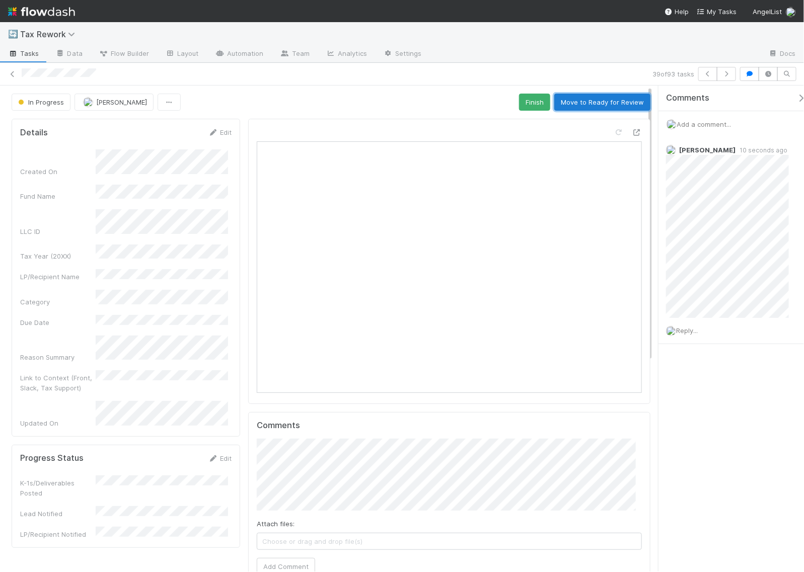
drag, startPoint x: 613, startPoint y: 99, endPoint x: 438, endPoint y: 69, distance: 177.6
click at [438, 69] on div "39 of 93 tasks In Progress [PERSON_NAME] Finish Move to Ready for Review Detail…" at bounding box center [402, 317] width 804 height 509
click at [519, 95] on button "Finish" at bounding box center [534, 102] width 31 height 17
click at [724, 73] on icon "button" at bounding box center [726, 74] width 10 height 6
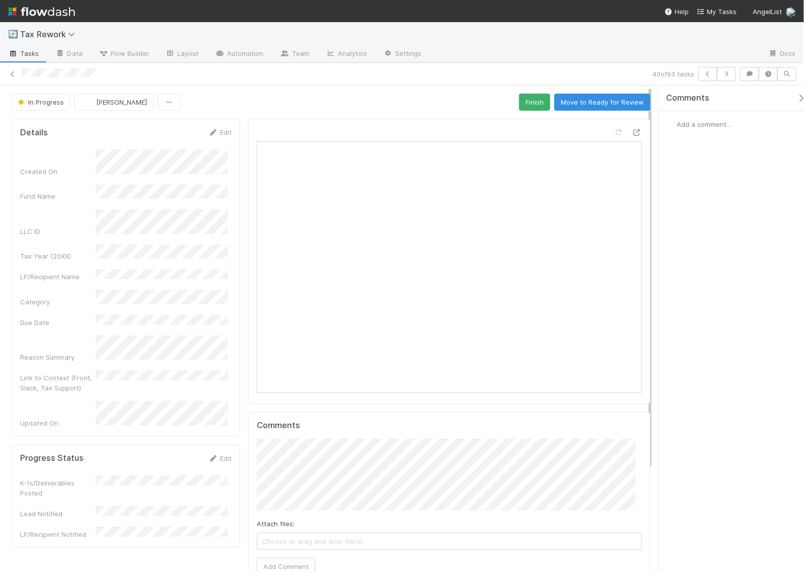
click at [701, 128] on span "Add a comment..." at bounding box center [703, 124] width 54 height 8
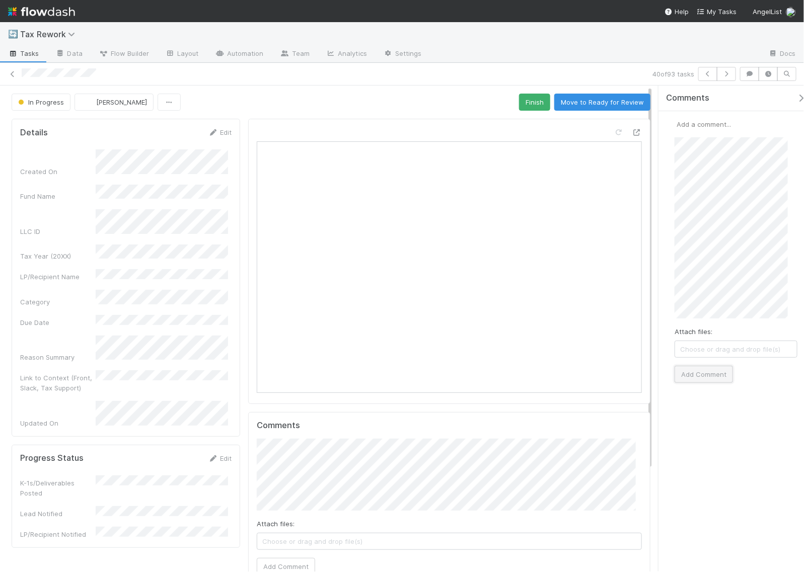
click at [712, 373] on button "Add Comment" at bounding box center [703, 374] width 58 height 17
click at [631, 134] on icon at bounding box center [636, 132] width 10 height 7
drag, startPoint x: 788, startPoint y: 151, endPoint x: 463, endPoint y: 58, distance: 338.1
click at [791, 151] on icon at bounding box center [796, 150] width 10 height 7
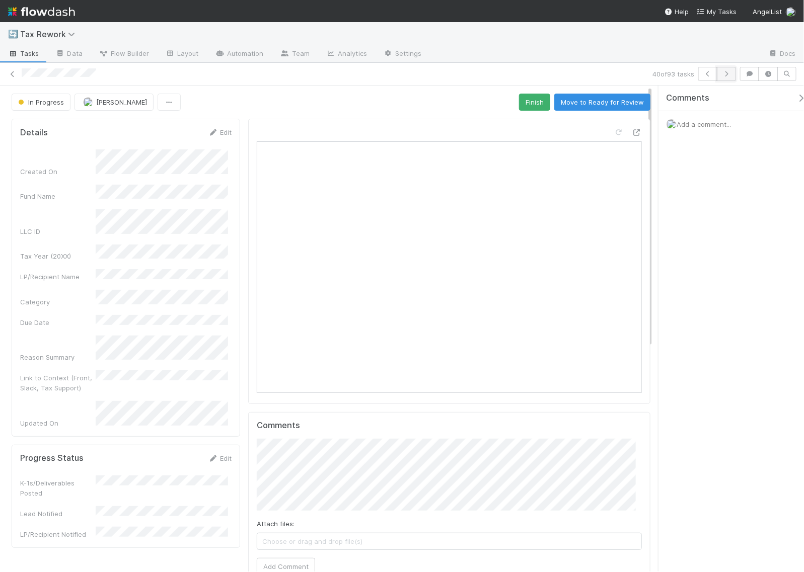
click at [723, 74] on icon "button" at bounding box center [726, 74] width 10 height 6
click at [702, 122] on span "Add a comment..." at bounding box center [703, 124] width 54 height 8
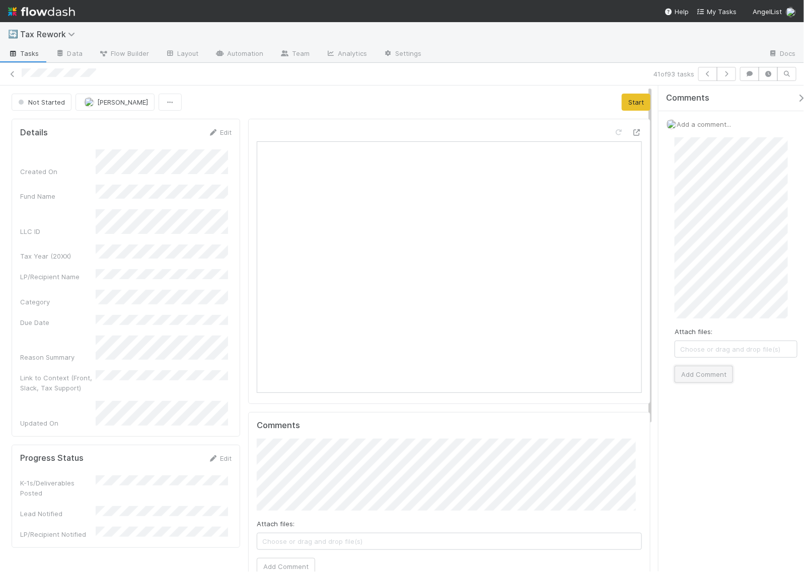
click at [704, 371] on button "Add Comment" at bounding box center [703, 374] width 58 height 17
click at [632, 106] on button "Start" at bounding box center [635, 102] width 29 height 17
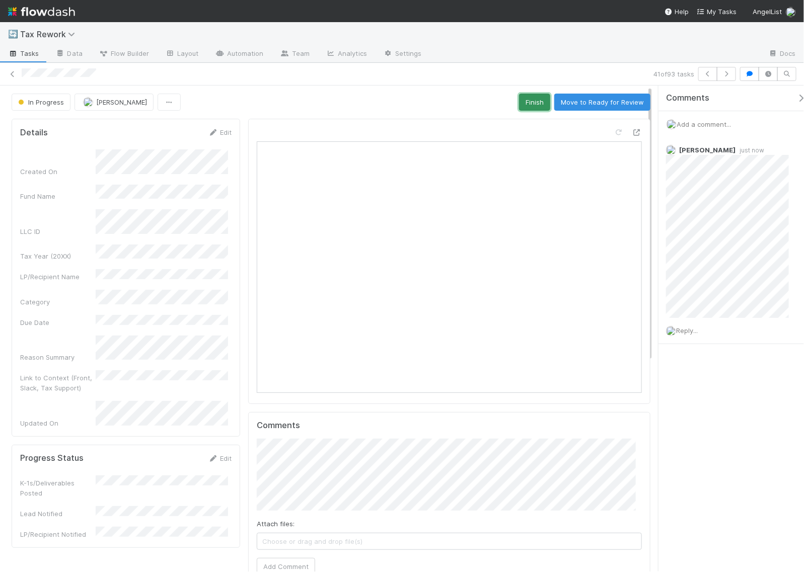
click at [527, 101] on button "Finish" at bounding box center [534, 102] width 31 height 17
click at [724, 74] on icon "button" at bounding box center [726, 74] width 10 height 6
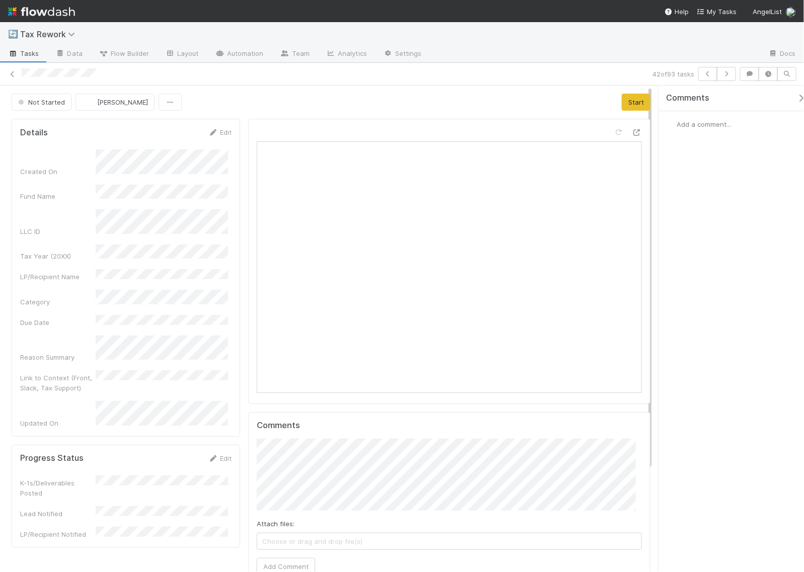
click at [719, 124] on span "Add a comment..." at bounding box center [703, 124] width 54 height 8
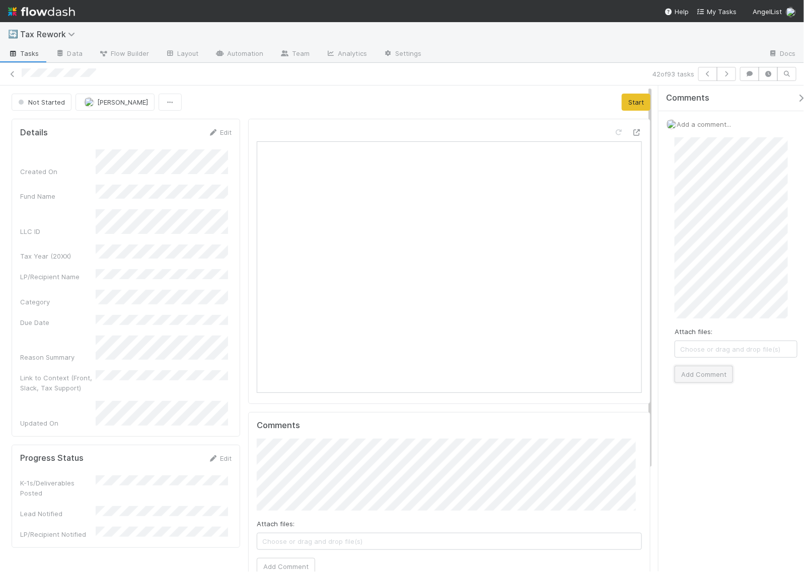
click at [702, 372] on button "Add Comment" at bounding box center [703, 374] width 58 height 17
click at [626, 102] on button "Start" at bounding box center [635, 102] width 29 height 17
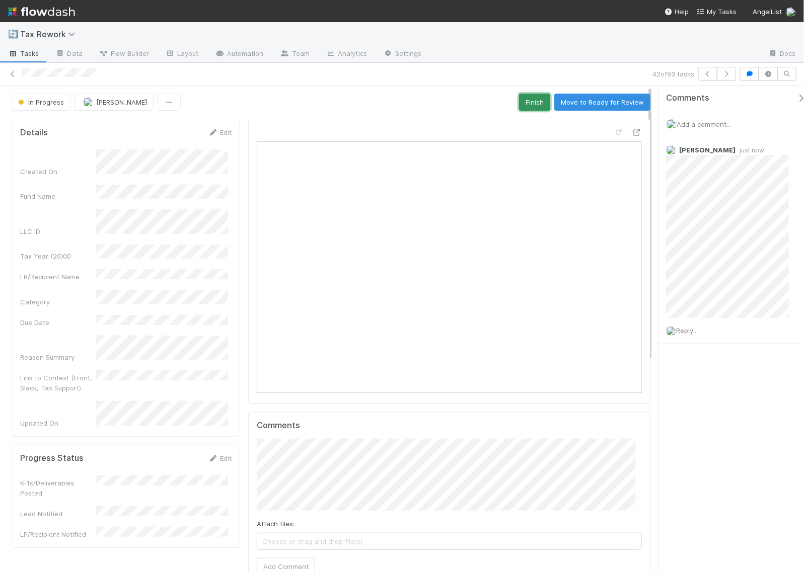
click at [524, 109] on button "Finish" at bounding box center [534, 102] width 31 height 17
click at [728, 74] on icon "button" at bounding box center [726, 74] width 10 height 6
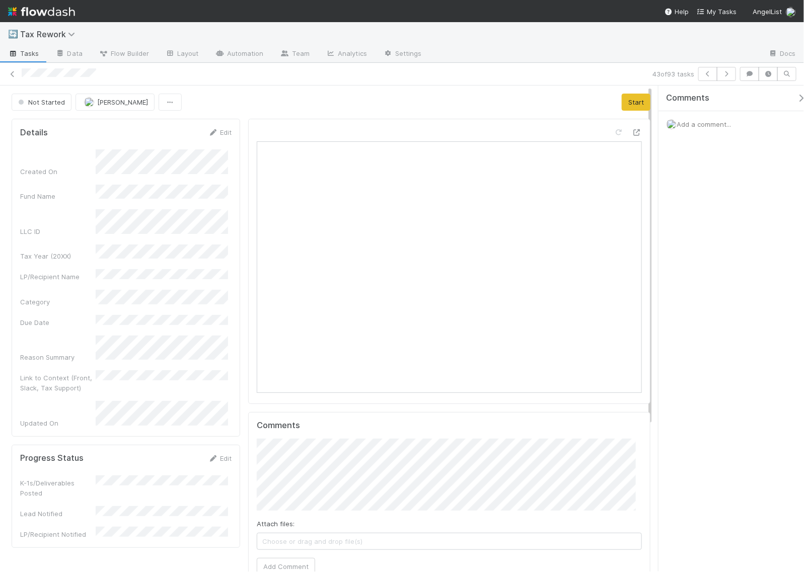
click at [716, 124] on span "Add a comment..." at bounding box center [703, 124] width 54 height 8
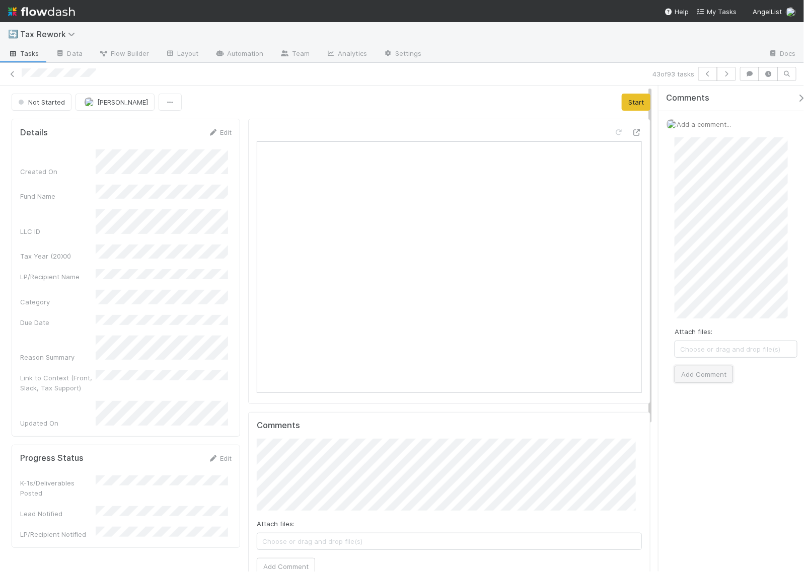
click at [700, 375] on button "Add Comment" at bounding box center [703, 374] width 58 height 17
click at [623, 103] on button "Start" at bounding box center [635, 102] width 29 height 17
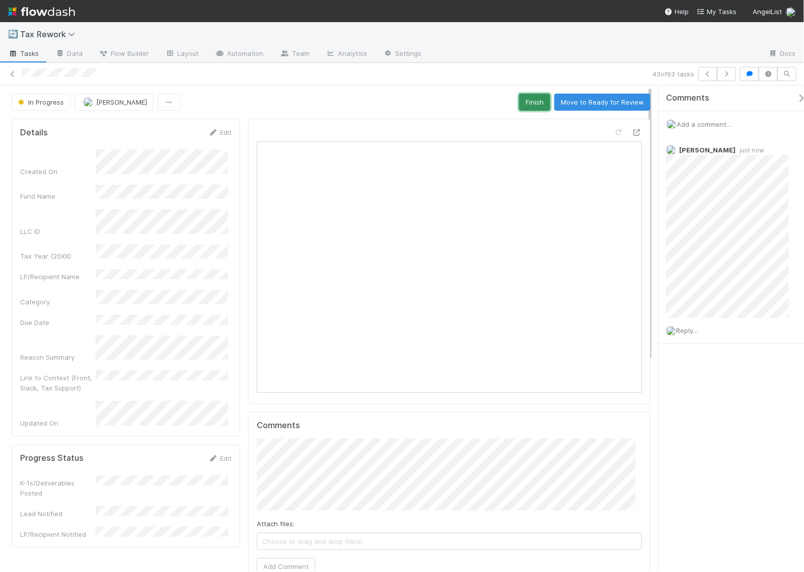
click at [526, 104] on button "Finish" at bounding box center [534, 102] width 31 height 17
click at [730, 70] on button "button" at bounding box center [725, 74] width 19 height 14
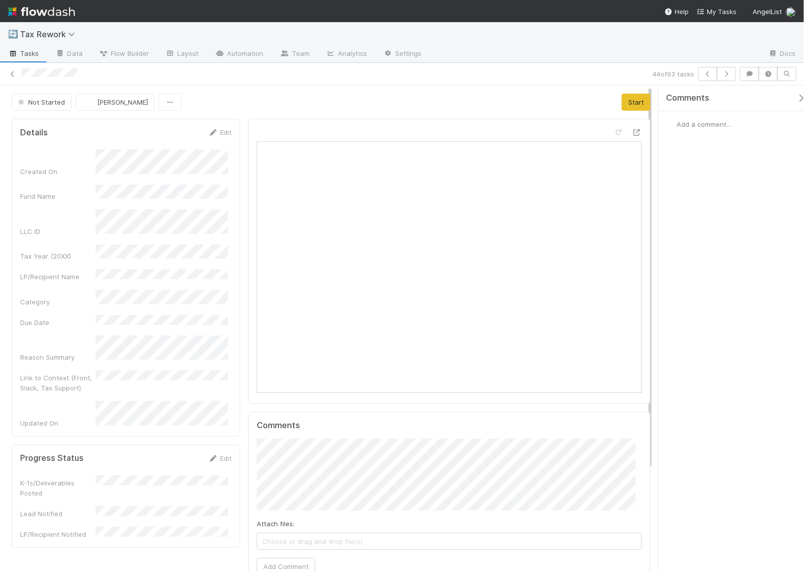
click at [691, 127] on span "Add a comment..." at bounding box center [703, 124] width 54 height 8
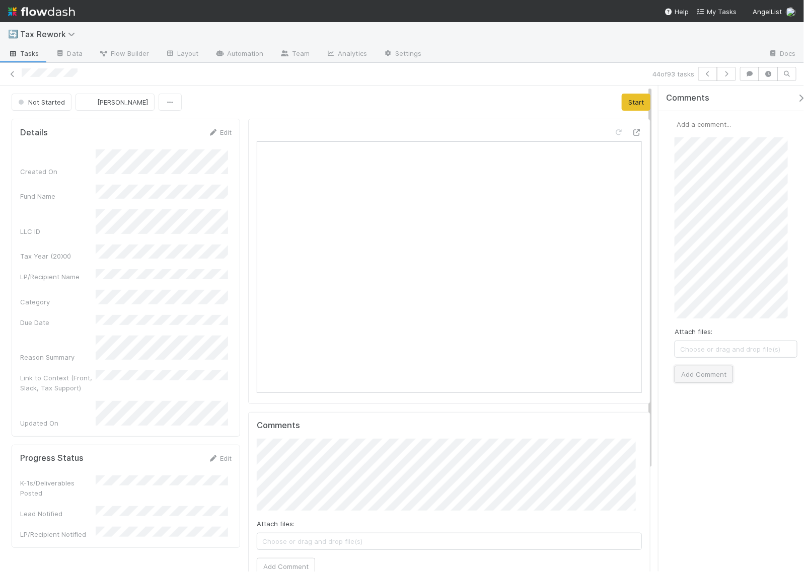
click at [703, 375] on button "Add Comment" at bounding box center [703, 374] width 58 height 17
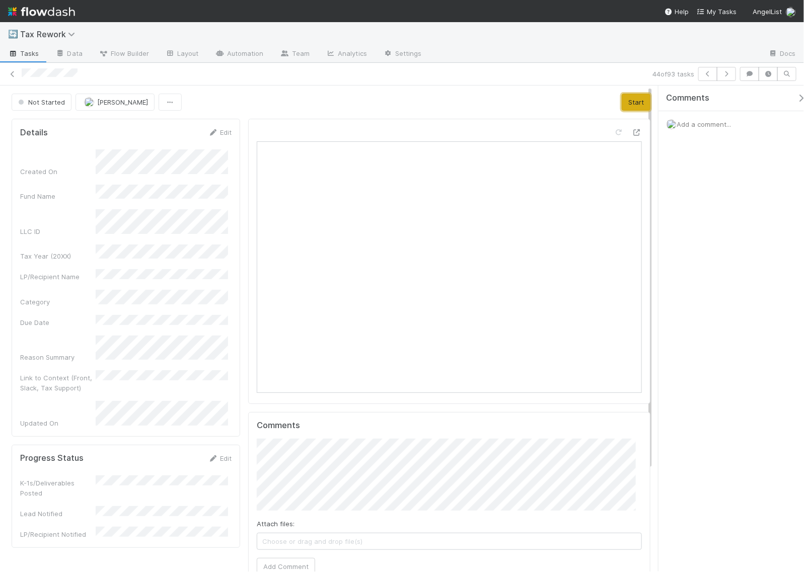
click at [625, 104] on button "Start" at bounding box center [635, 102] width 29 height 17
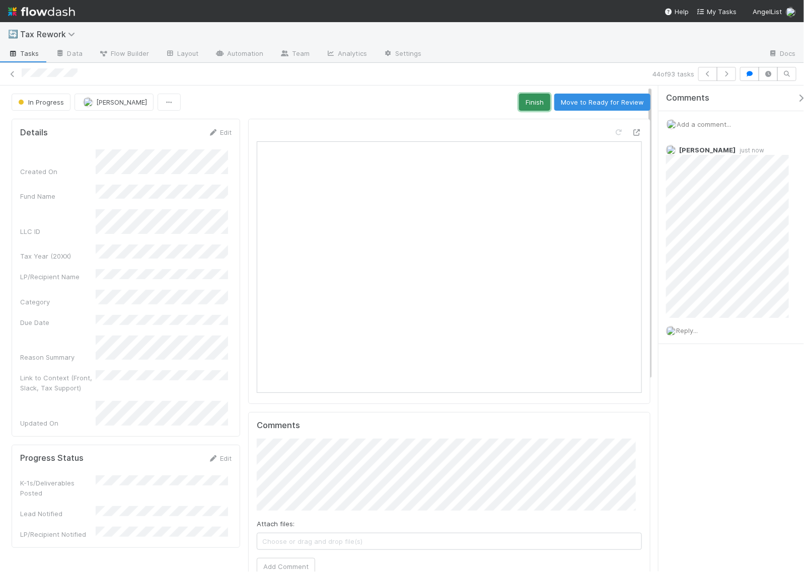
click at [528, 94] on button "Finish" at bounding box center [534, 102] width 31 height 17
click at [730, 68] on button "button" at bounding box center [725, 74] width 19 height 14
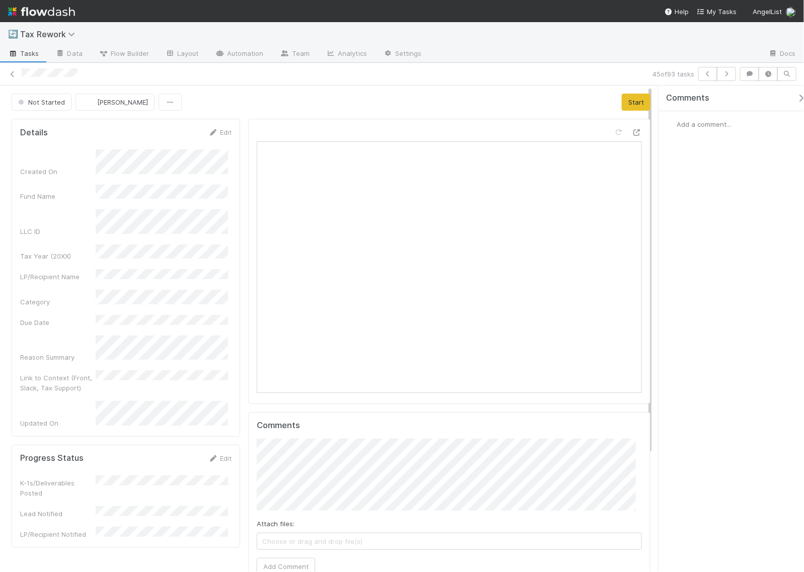
click at [694, 124] on span "Add a comment..." at bounding box center [703, 124] width 54 height 8
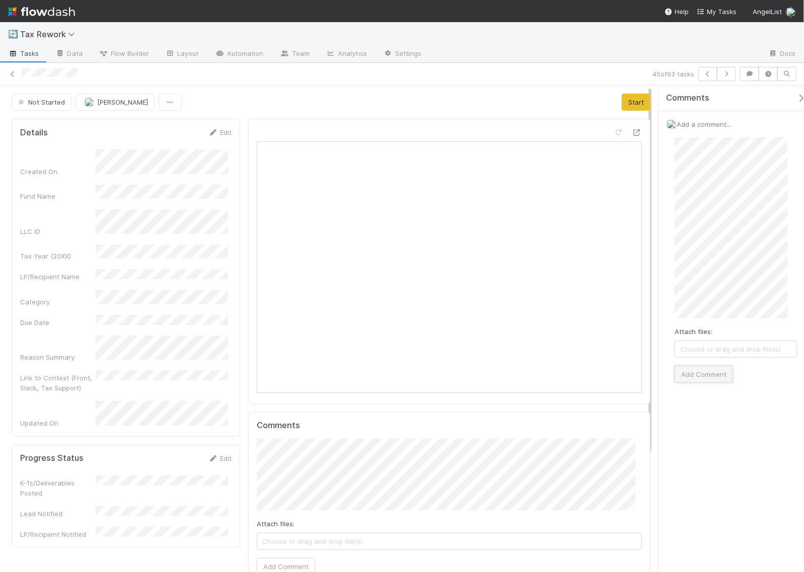
click at [703, 381] on button "Add Comment" at bounding box center [703, 374] width 58 height 17
click at [629, 99] on button "Start" at bounding box center [635, 102] width 29 height 17
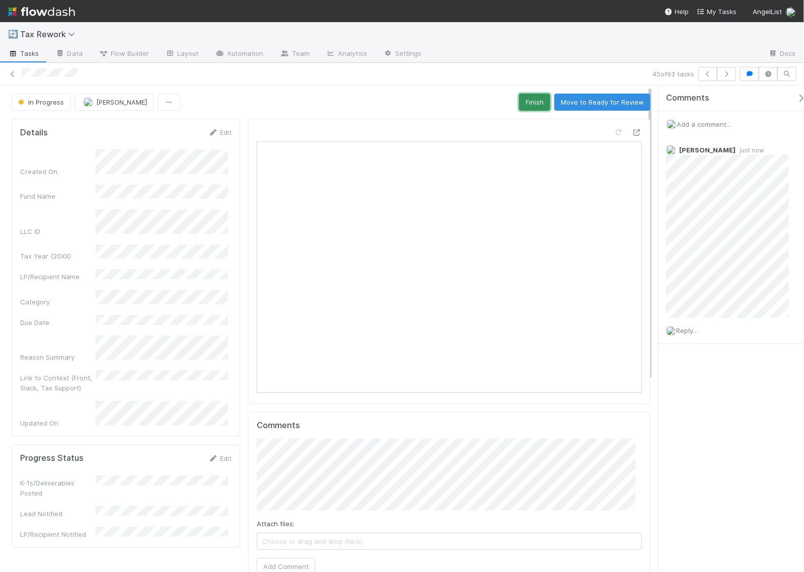
click at [536, 109] on button "Finish" at bounding box center [534, 102] width 31 height 17
click at [11, 71] on icon at bounding box center [13, 74] width 10 height 7
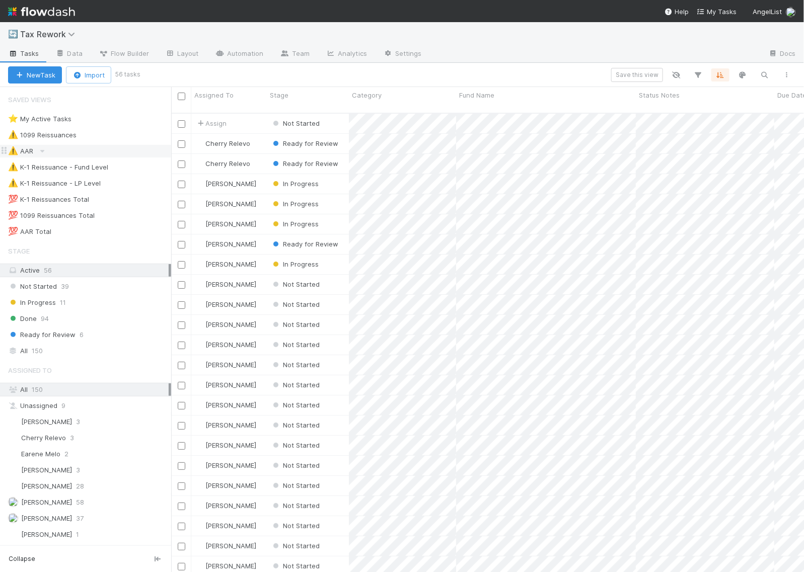
scroll to position [458, 623]
click at [26, 323] on span "Done" at bounding box center [22, 318] width 29 height 13
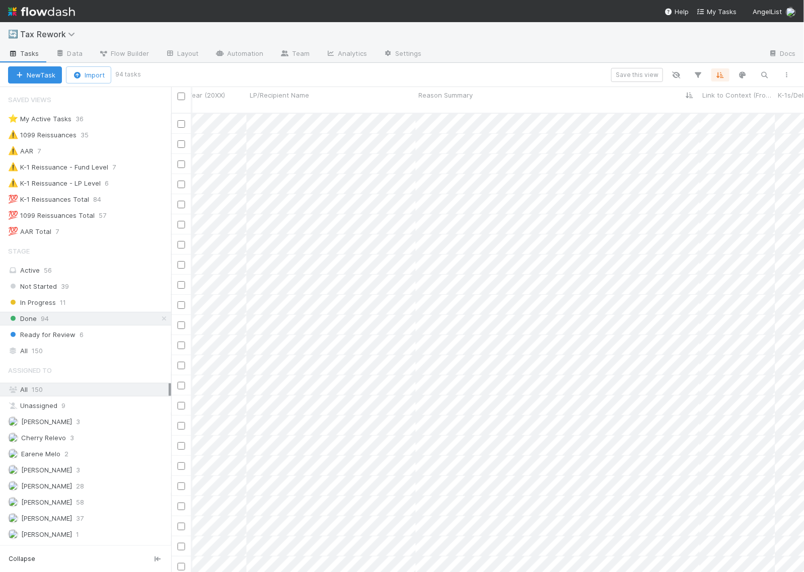
scroll to position [0, 909]
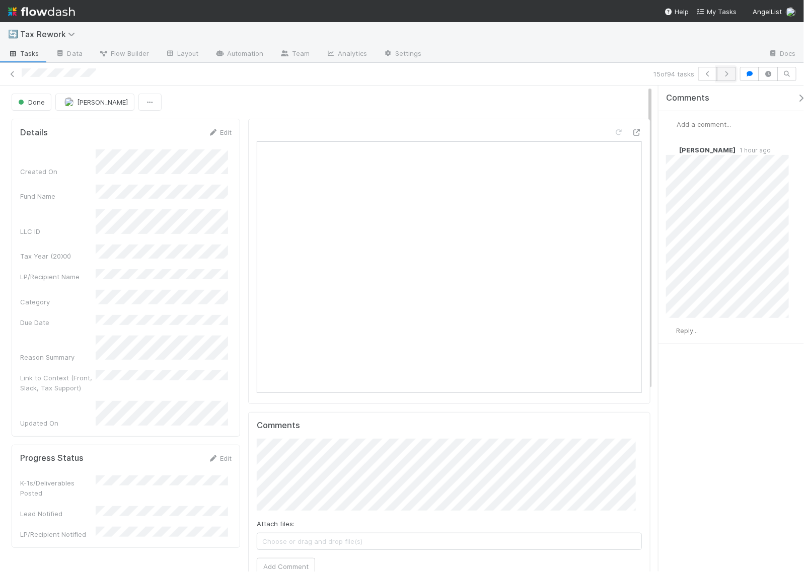
click at [733, 73] on button "button" at bounding box center [725, 74] width 19 height 14
click at [729, 74] on icon "button" at bounding box center [726, 74] width 10 height 6
click at [704, 124] on span "Add a comment..." at bounding box center [703, 124] width 54 height 8
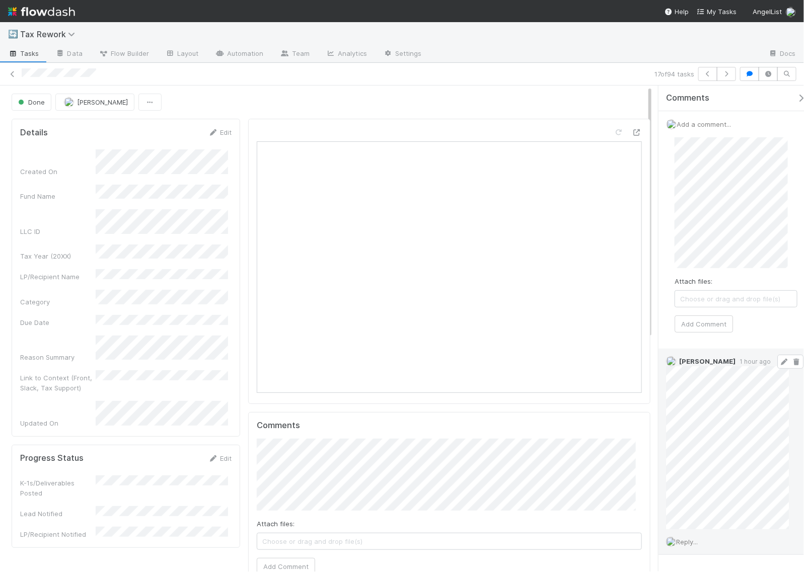
click at [791, 362] on icon at bounding box center [796, 362] width 10 height 7
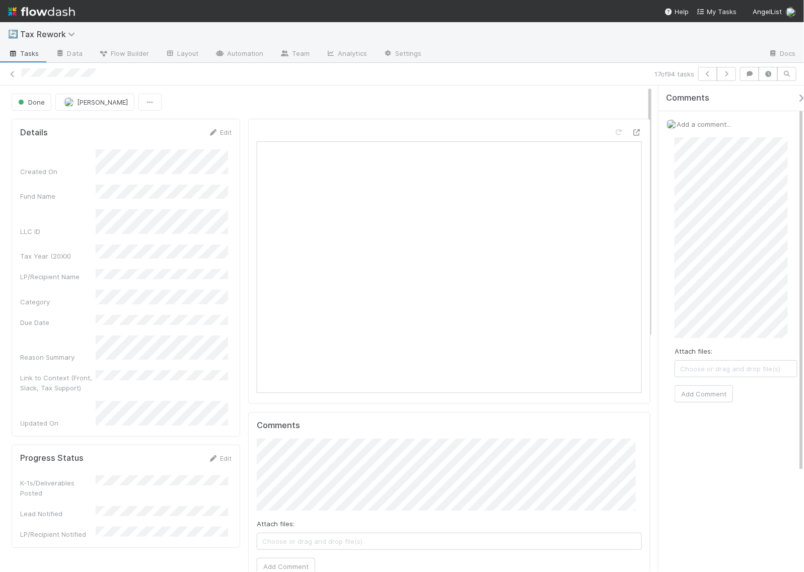
click at [670, 157] on div "Attach files: Choose or drag and drop file(s) Add Comment" at bounding box center [735, 269] width 139 height 281
click at [713, 388] on button "Add Comment" at bounding box center [703, 393] width 58 height 17
click at [39, 106] on span "Done" at bounding box center [30, 102] width 29 height 8
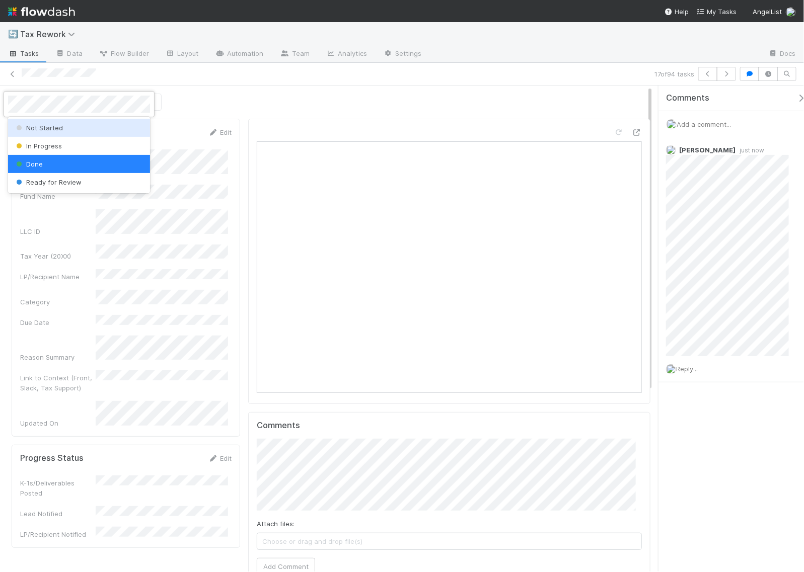
click at [39, 124] on span "Not Started" at bounding box center [38, 128] width 49 height 8
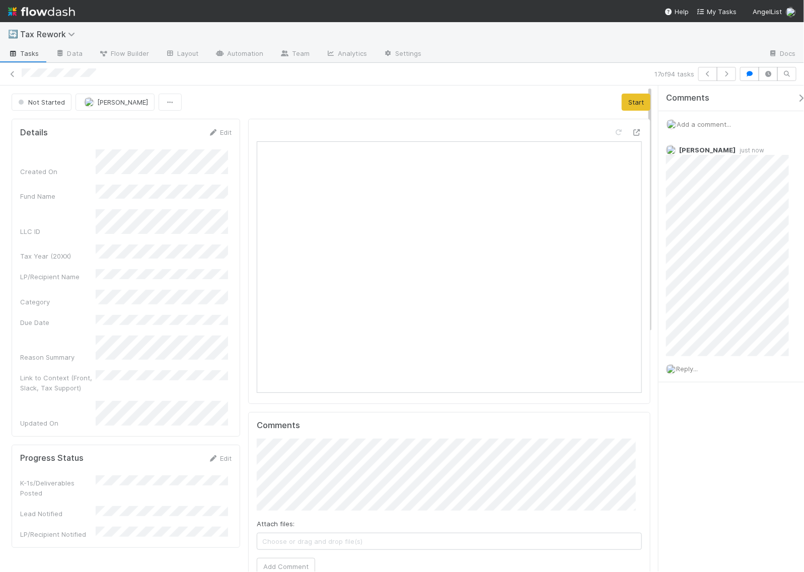
click at [414, 102] on div "Not Started [PERSON_NAME] Start" at bounding box center [331, 102] width 638 height 17
click at [730, 78] on button "button" at bounding box center [725, 74] width 19 height 14
click at [698, 124] on span "Add a comment..." at bounding box center [703, 124] width 54 height 8
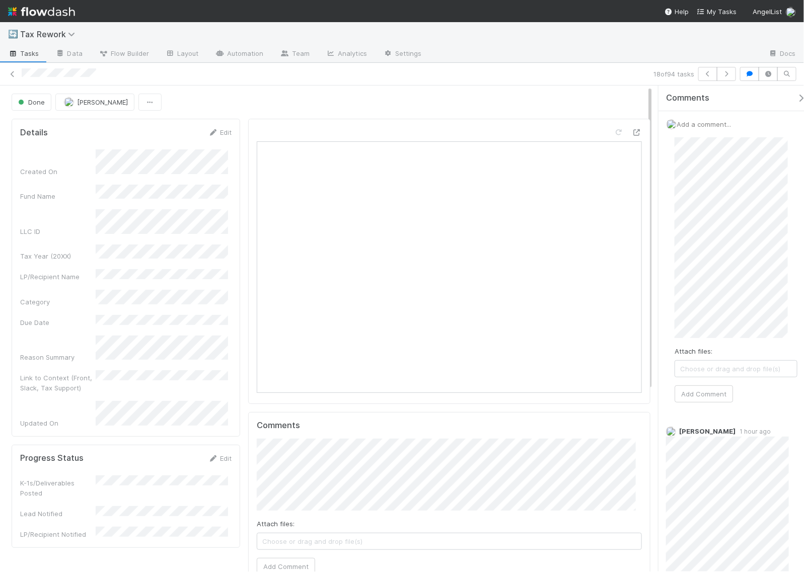
click at [715, 382] on div "Attach files: Choose or drag and drop file(s) Add Comment" at bounding box center [735, 269] width 123 height 265
click at [713, 394] on button "Add Comment" at bounding box center [703, 393] width 58 height 17
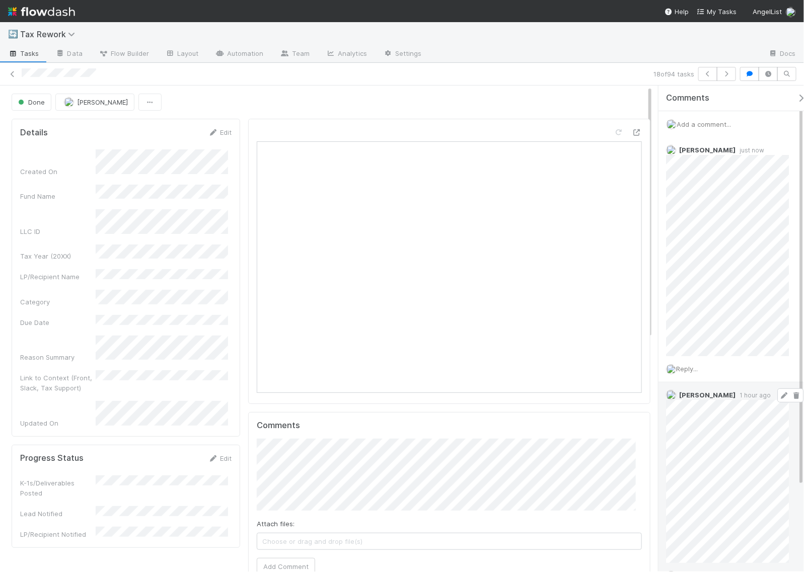
click at [791, 394] on icon at bounding box center [796, 395] width 10 height 7
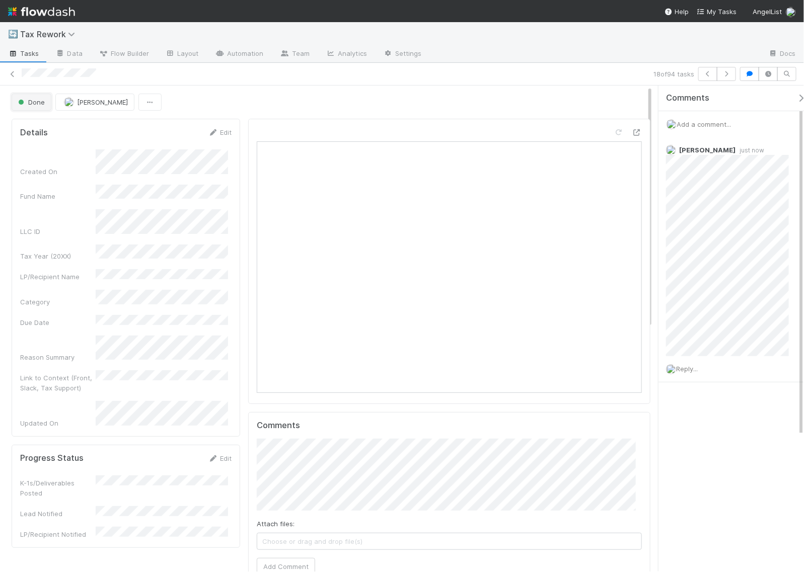
click at [20, 104] on span "Done" at bounding box center [30, 102] width 29 height 8
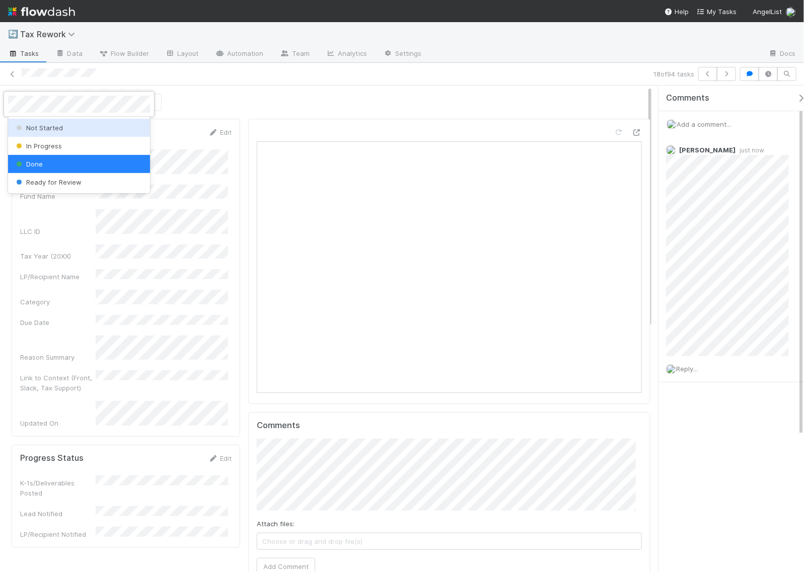
click at [41, 128] on span "Not Started" at bounding box center [38, 128] width 49 height 8
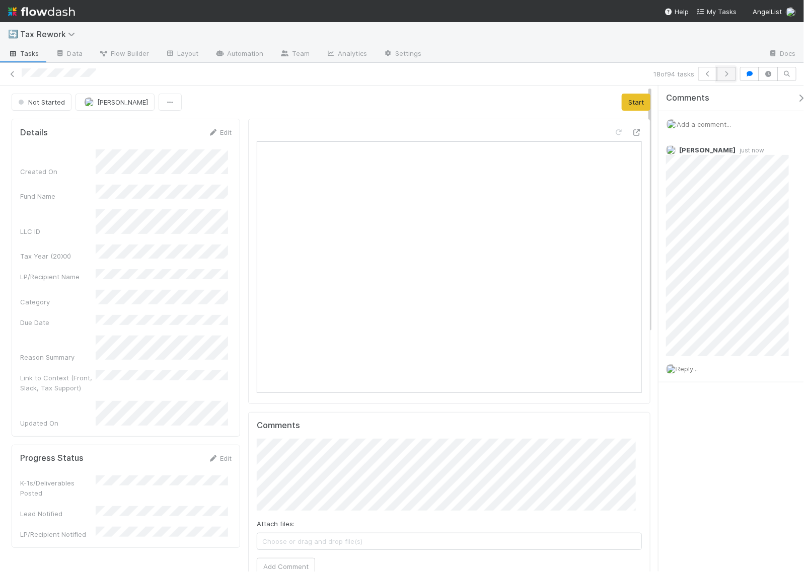
click at [726, 77] on button "button" at bounding box center [725, 74] width 19 height 14
click at [730, 73] on icon "button" at bounding box center [726, 74] width 10 height 6
click at [725, 73] on icon "button" at bounding box center [726, 74] width 10 height 6
click at [725, 74] on icon "button" at bounding box center [726, 74] width 10 height 6
click at [723, 74] on icon "button" at bounding box center [726, 74] width 10 height 6
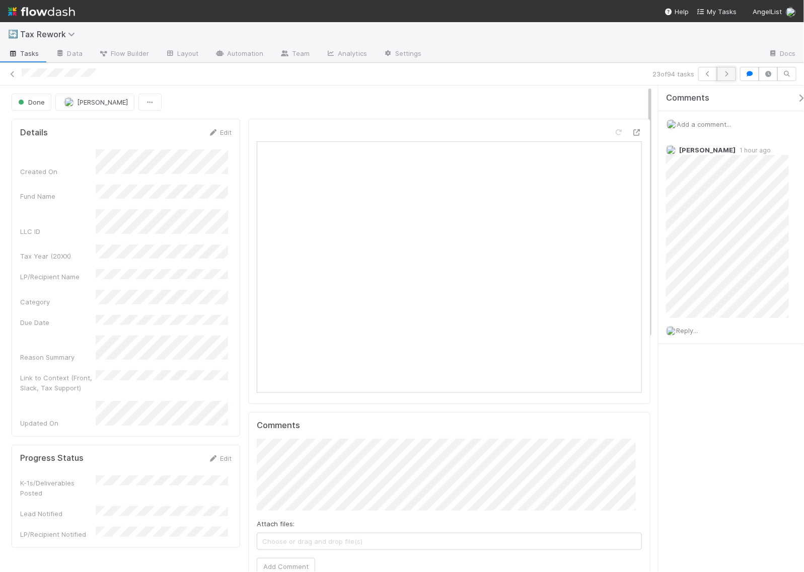
click at [728, 71] on icon "button" at bounding box center [726, 74] width 10 height 6
click at [701, 124] on span "Add a comment..." at bounding box center [703, 124] width 54 height 8
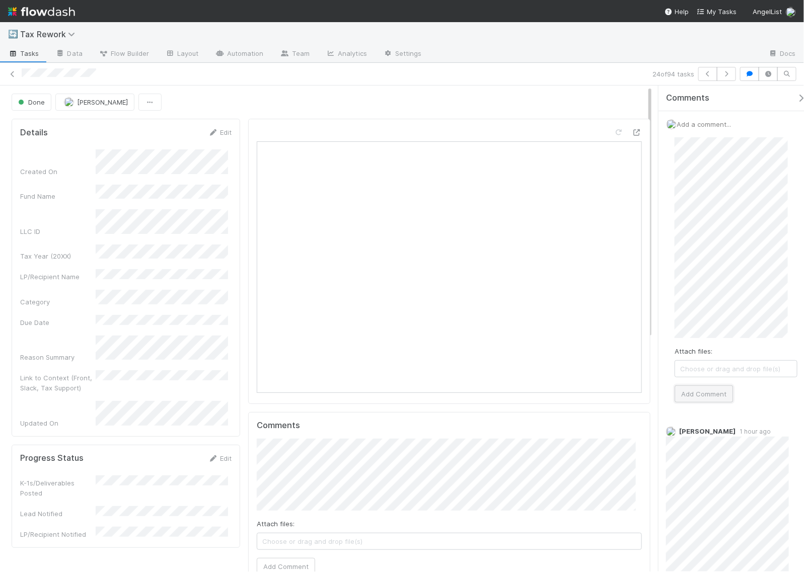
click at [704, 391] on button "Add Comment" at bounding box center [703, 393] width 58 height 17
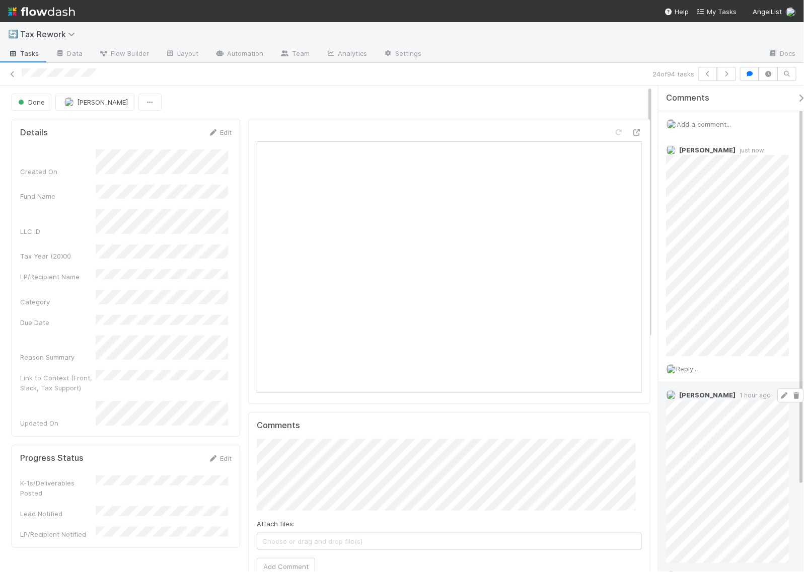
click at [791, 398] on icon at bounding box center [796, 395] width 10 height 7
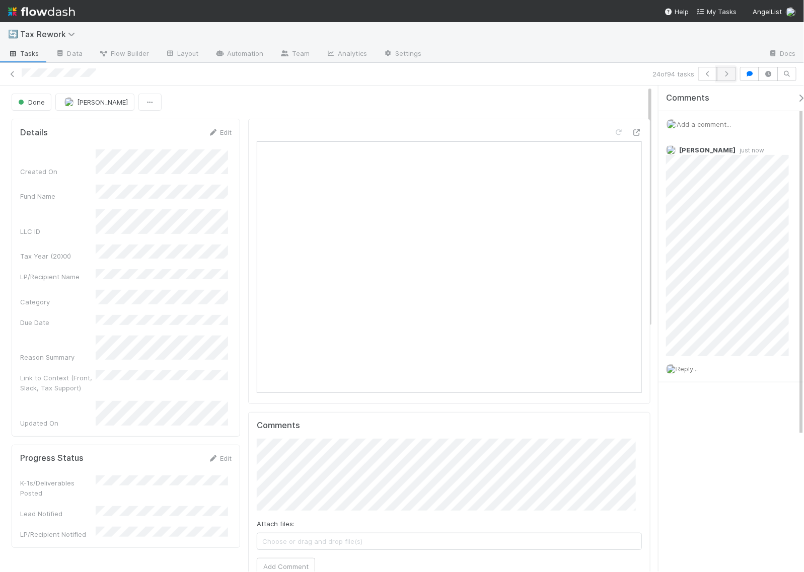
click at [725, 74] on icon "button" at bounding box center [726, 74] width 10 height 6
click at [730, 71] on icon "button" at bounding box center [726, 74] width 10 height 6
click at [721, 74] on icon "button" at bounding box center [726, 74] width 10 height 6
click at [730, 75] on icon "button" at bounding box center [726, 74] width 10 height 6
click at [727, 75] on icon "button" at bounding box center [726, 74] width 10 height 6
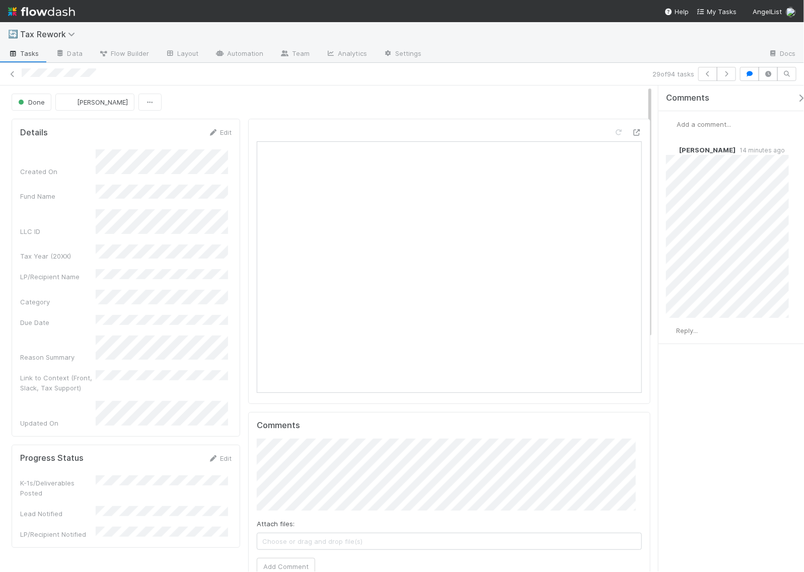
click at [687, 125] on span "Add a comment..." at bounding box center [703, 124] width 54 height 8
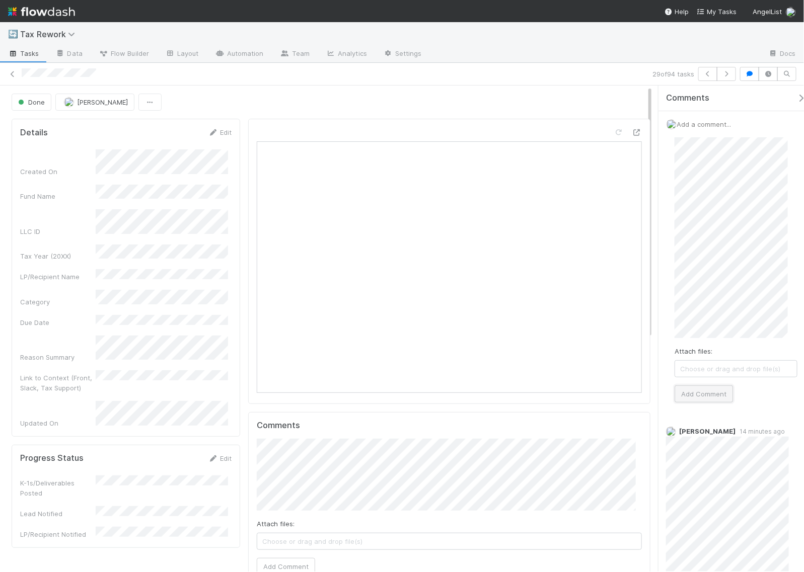
click at [703, 396] on button "Add Comment" at bounding box center [703, 393] width 58 height 17
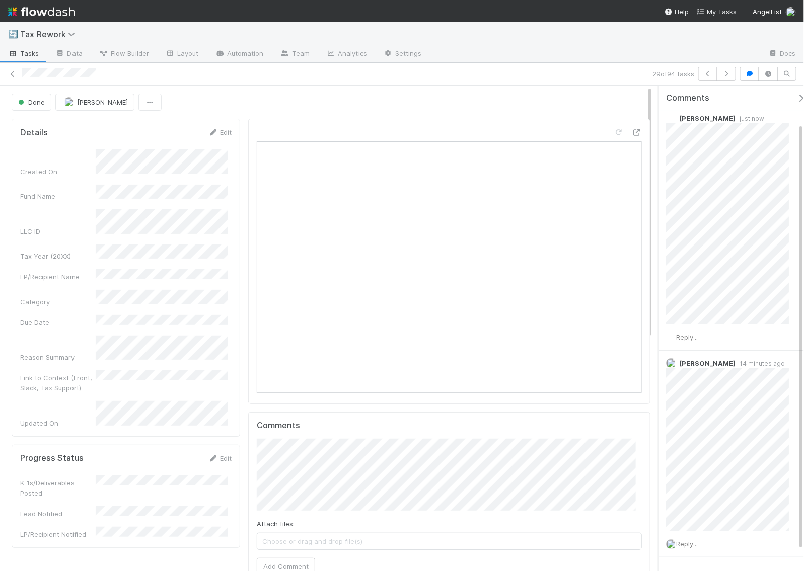
scroll to position [63, 0]
drag, startPoint x: 785, startPoint y: 335, endPoint x: 471, endPoint y: 56, distance: 419.5
click at [791, 334] on icon at bounding box center [796, 333] width 10 height 7
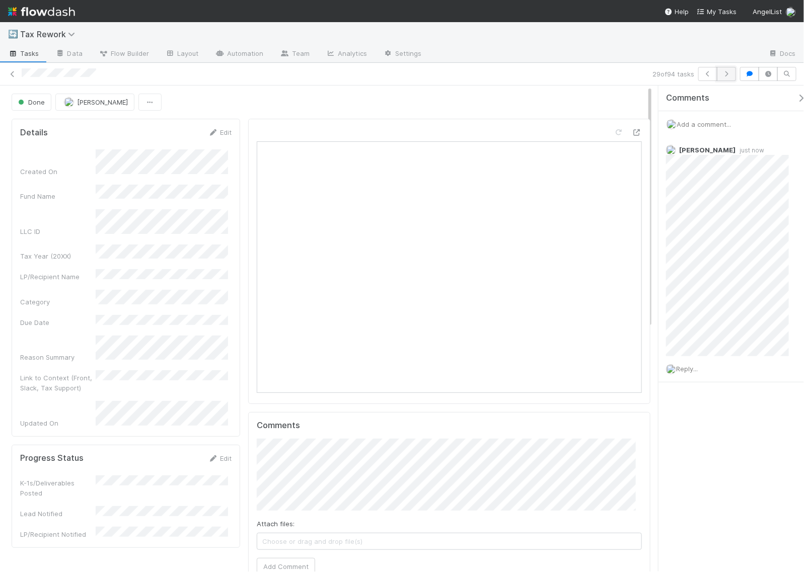
click at [727, 76] on icon "button" at bounding box center [726, 74] width 10 height 6
click at [726, 75] on icon "button" at bounding box center [726, 74] width 10 height 6
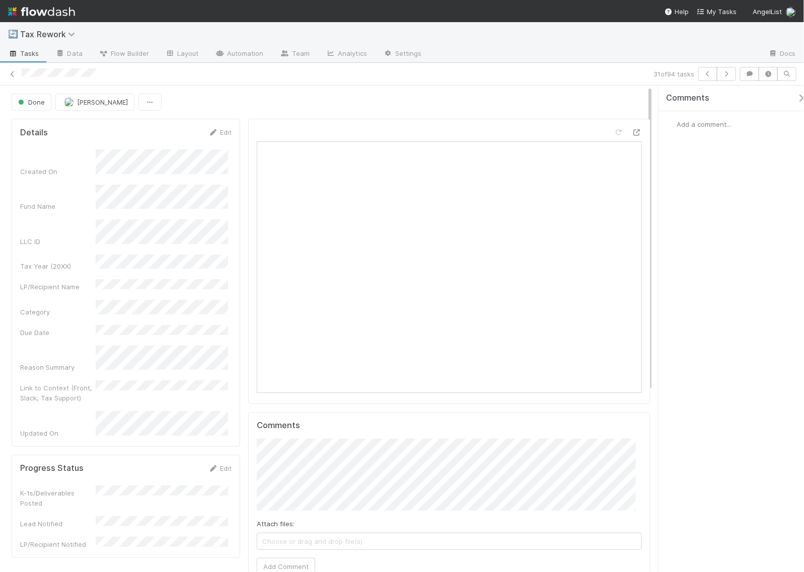
click at [702, 124] on span "Add a comment..." at bounding box center [703, 124] width 54 height 8
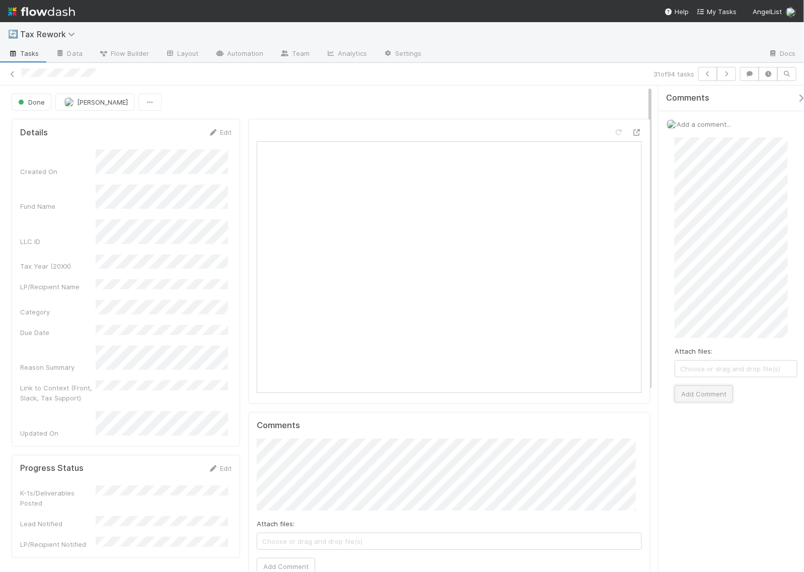
click at [714, 391] on button "Add Comment" at bounding box center [703, 393] width 58 height 17
click at [725, 76] on icon "button" at bounding box center [726, 74] width 10 height 6
click at [728, 75] on icon "button" at bounding box center [726, 74] width 10 height 6
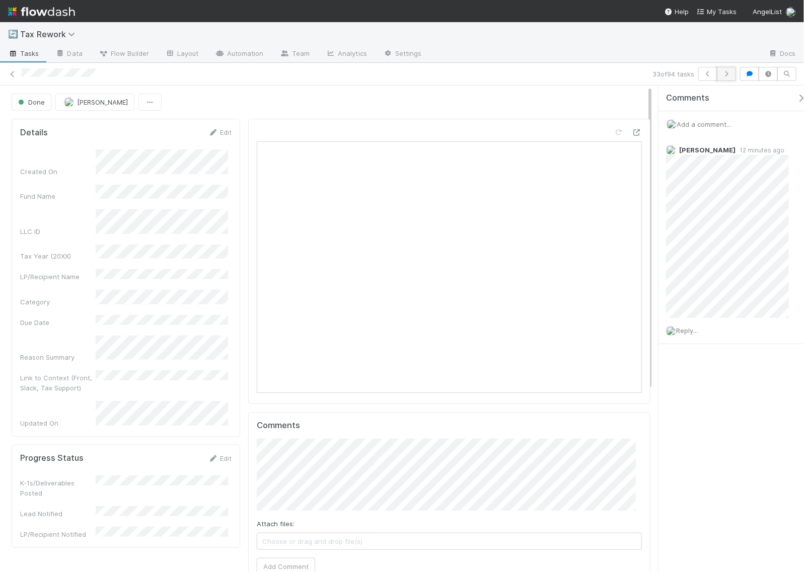
click at [722, 74] on icon "button" at bounding box center [726, 74] width 10 height 6
click at [726, 76] on icon "button" at bounding box center [726, 74] width 10 height 6
click at [721, 71] on icon "button" at bounding box center [726, 74] width 10 height 6
click at [724, 77] on button "button" at bounding box center [725, 74] width 19 height 14
click at [727, 76] on icon "button" at bounding box center [726, 74] width 10 height 6
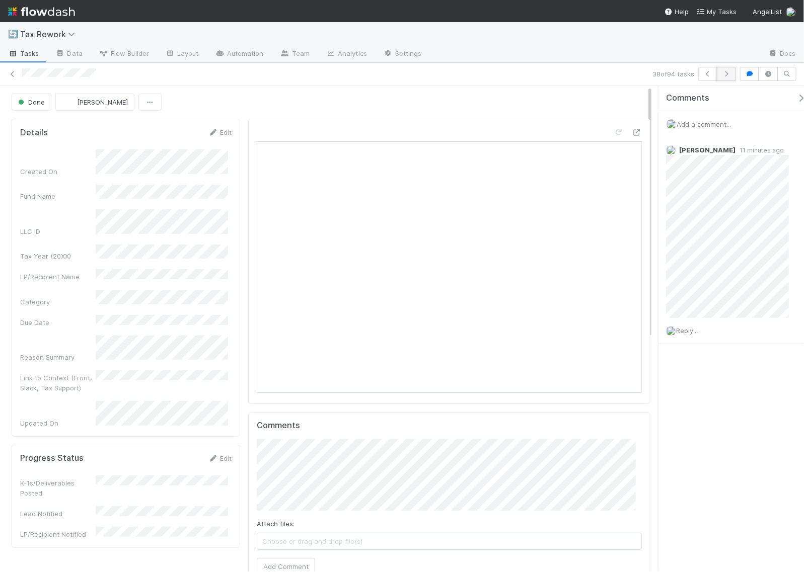
click at [724, 76] on icon "button" at bounding box center [726, 74] width 10 height 6
click at [726, 76] on icon "button" at bounding box center [726, 74] width 10 height 6
click at [725, 78] on button "button" at bounding box center [725, 74] width 19 height 14
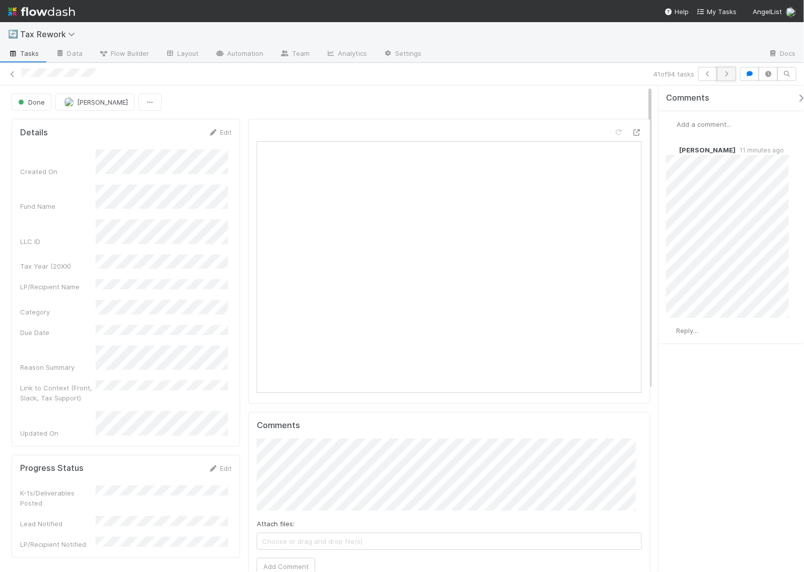
click at [727, 76] on icon "button" at bounding box center [726, 74] width 10 height 6
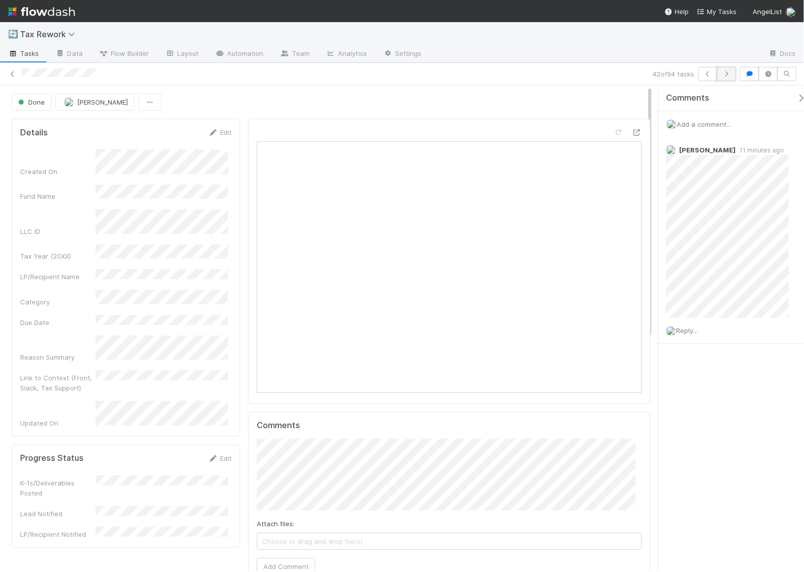
click at [727, 73] on icon "button" at bounding box center [726, 74] width 10 height 6
click at [730, 76] on icon "button" at bounding box center [726, 74] width 10 height 6
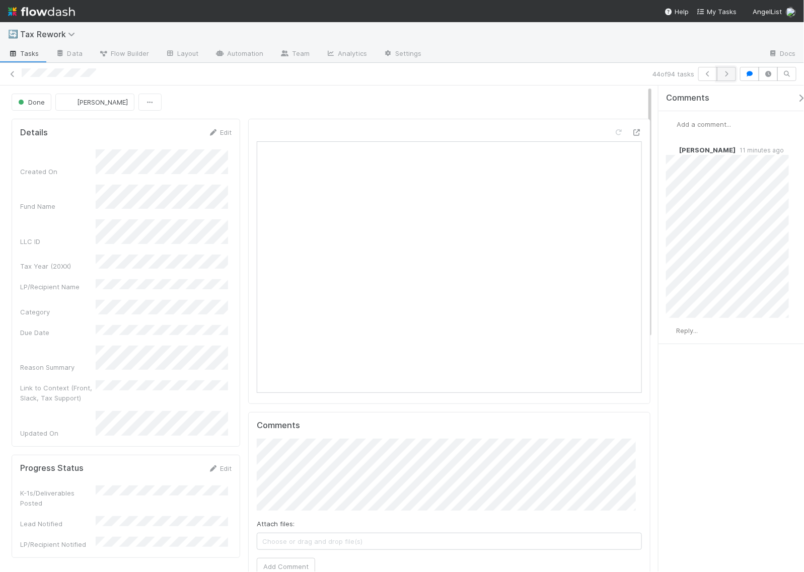
click at [730, 75] on icon "button" at bounding box center [726, 74] width 10 height 6
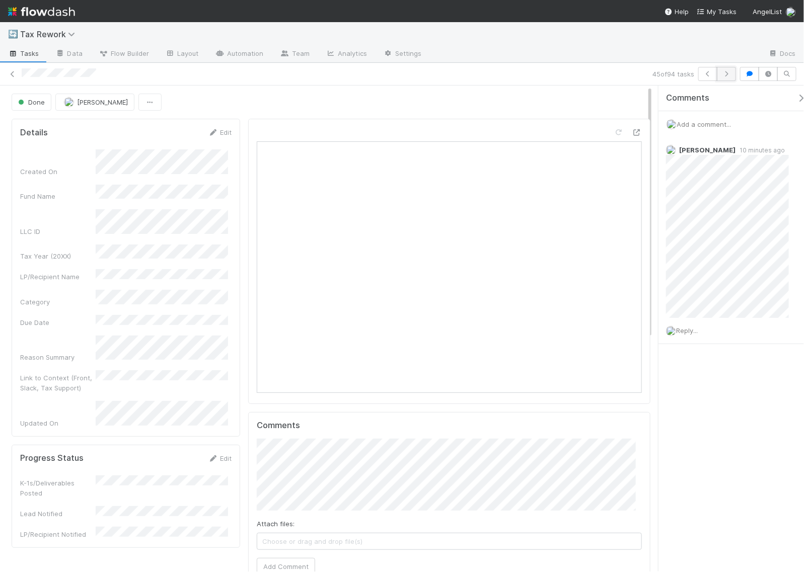
click at [731, 74] on button "button" at bounding box center [725, 74] width 19 height 14
click at [700, 131] on div "Add a comment..." at bounding box center [735, 124] width 155 height 26
click at [702, 122] on span "Add a comment..." at bounding box center [703, 124] width 54 height 8
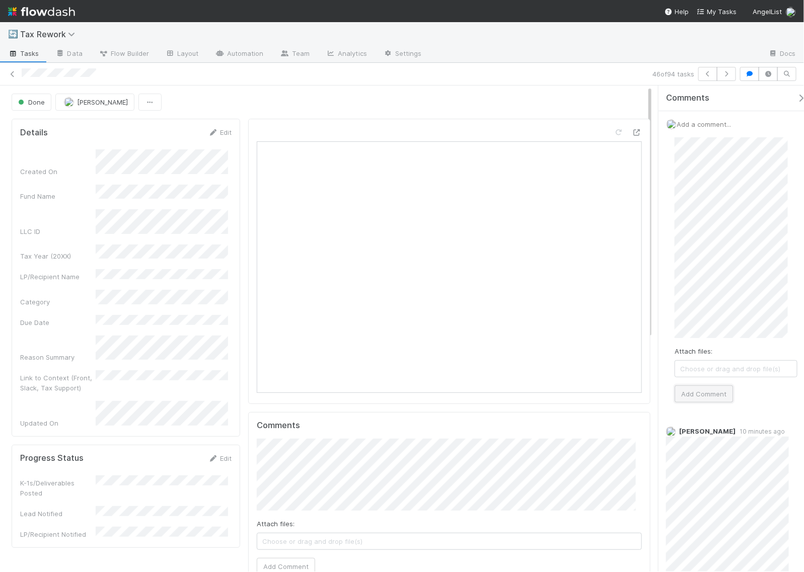
click at [700, 390] on button "Add Comment" at bounding box center [703, 393] width 58 height 17
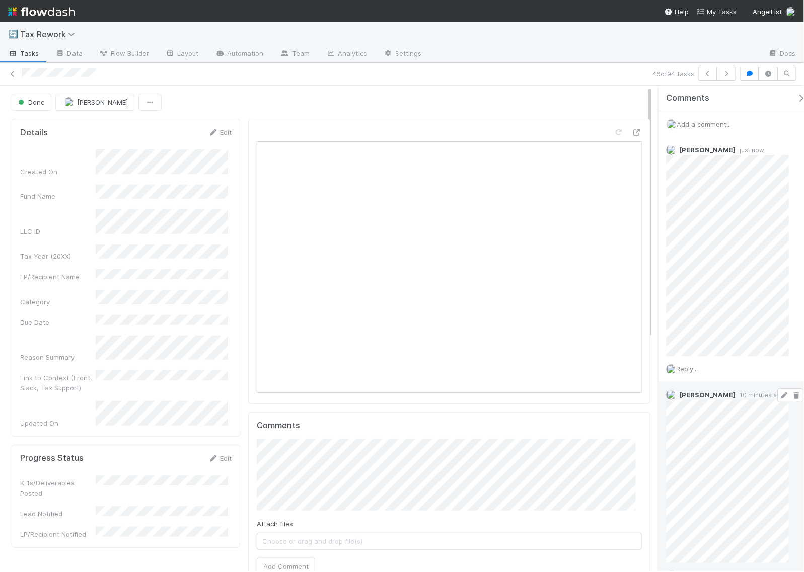
click at [791, 395] on icon at bounding box center [796, 395] width 10 height 7
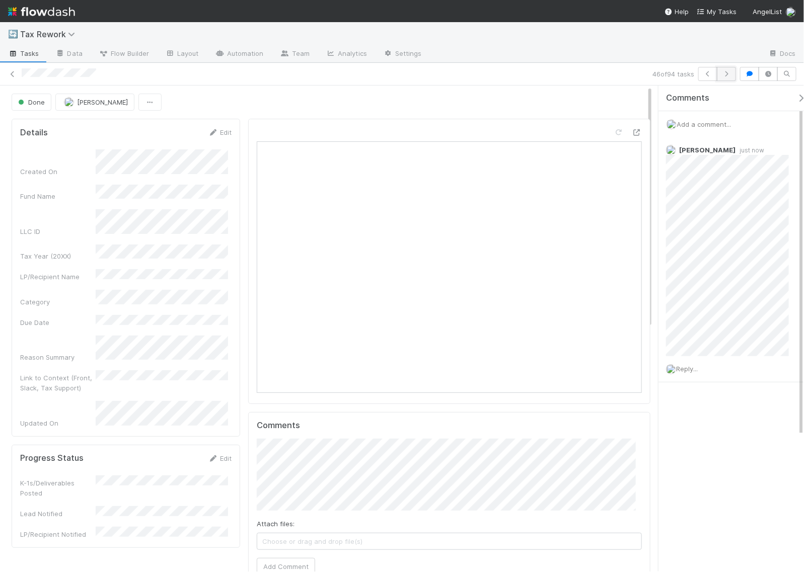
click at [728, 71] on icon "button" at bounding box center [726, 74] width 10 height 6
click at [729, 76] on icon "button" at bounding box center [726, 74] width 10 height 6
click at [729, 75] on icon "button" at bounding box center [726, 74] width 10 height 6
click at [727, 79] on button "button" at bounding box center [725, 74] width 19 height 14
click at [726, 76] on icon "button" at bounding box center [726, 74] width 10 height 6
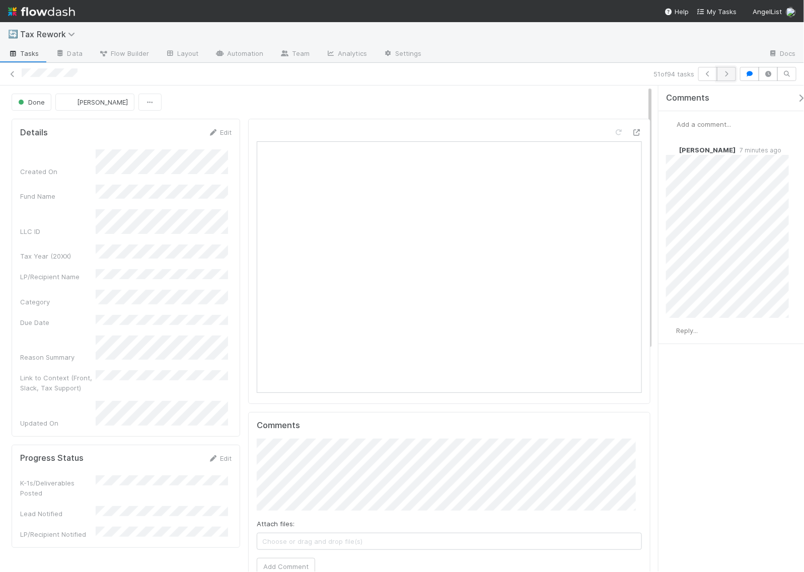
click at [721, 79] on button "button" at bounding box center [725, 74] width 19 height 14
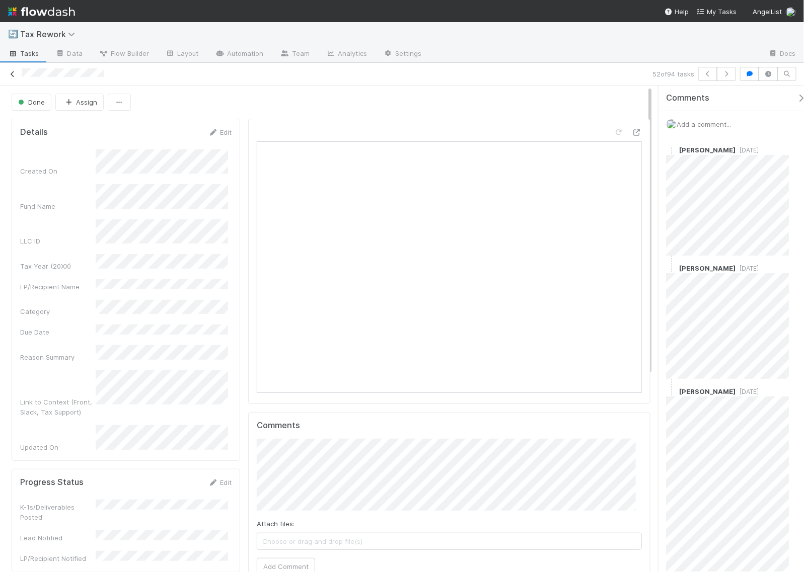
click at [13, 73] on icon at bounding box center [13, 74] width 10 height 7
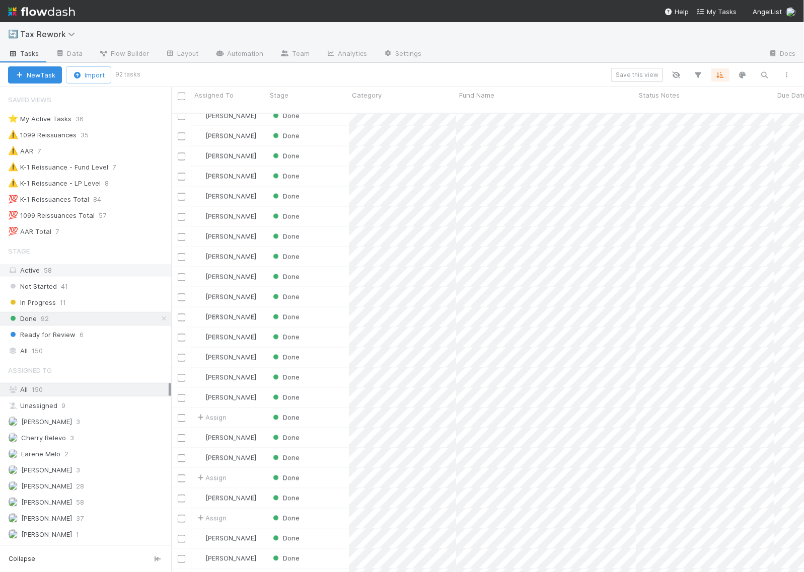
click at [47, 272] on span "58" at bounding box center [48, 270] width 8 height 8
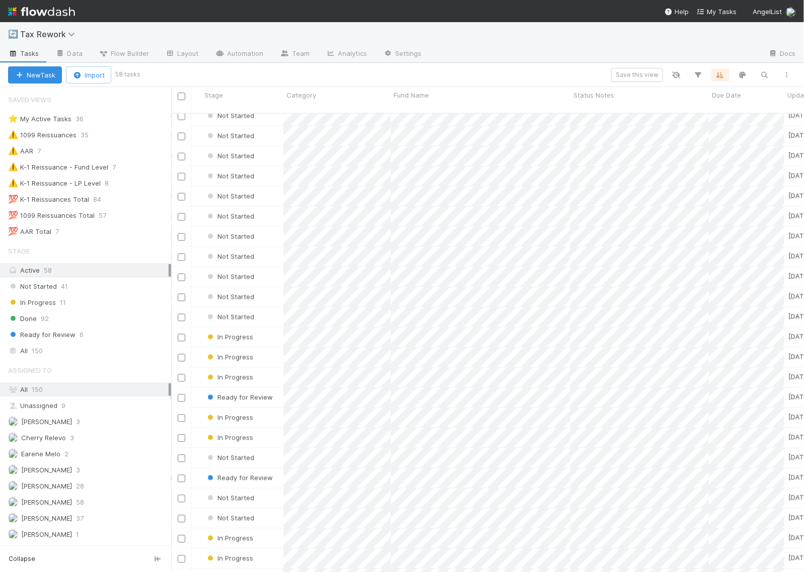
scroll to position [0, 65]
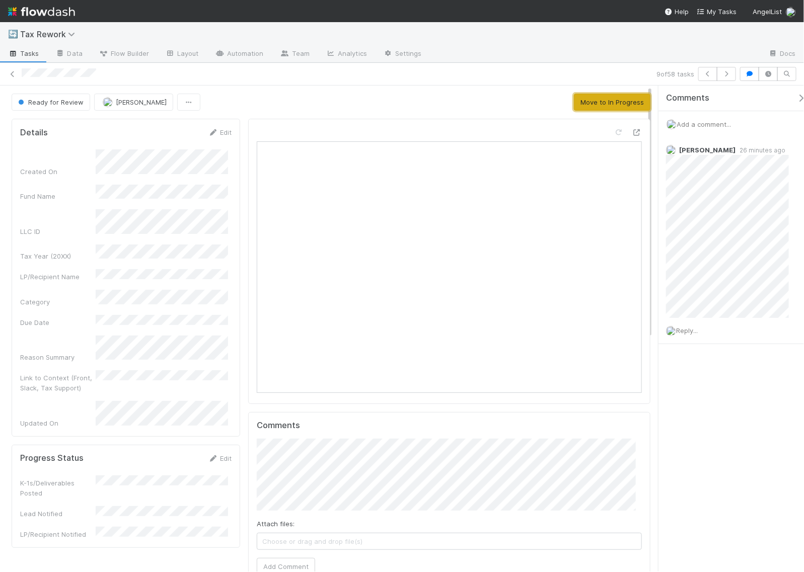
click at [598, 103] on button "Move to In Progress" at bounding box center [612, 102] width 76 height 17
click at [519, 101] on button "Finish" at bounding box center [534, 102] width 31 height 17
click at [11, 74] on icon at bounding box center [13, 74] width 10 height 7
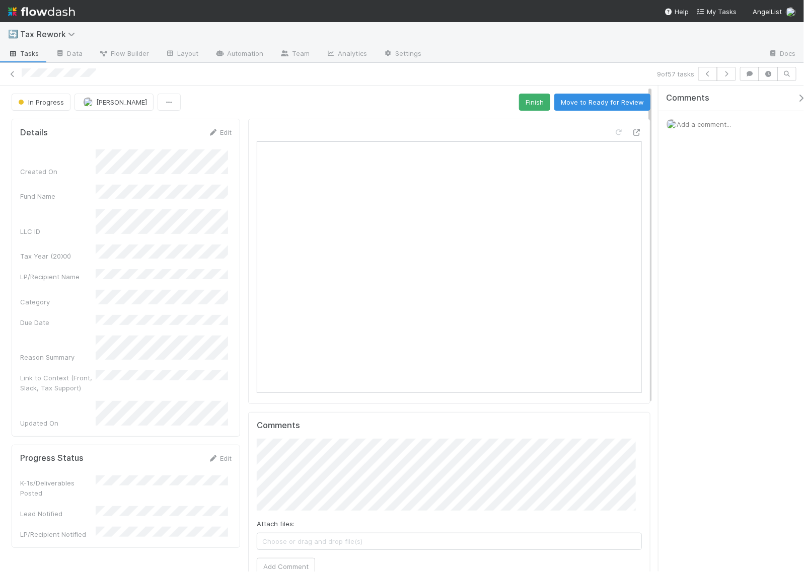
click at [697, 121] on span "Add a comment..." at bounding box center [703, 124] width 54 height 8
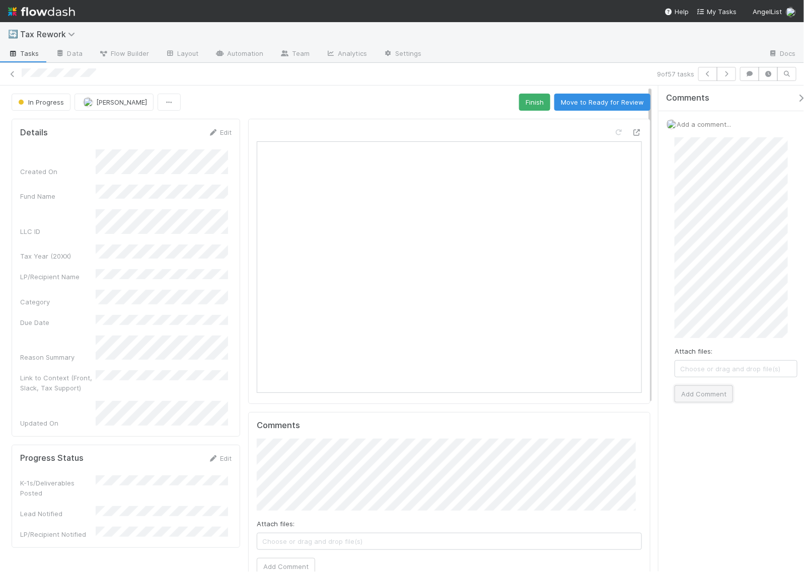
click at [710, 390] on button "Add Comment" at bounding box center [703, 393] width 58 height 17
click at [11, 74] on icon at bounding box center [13, 74] width 10 height 7
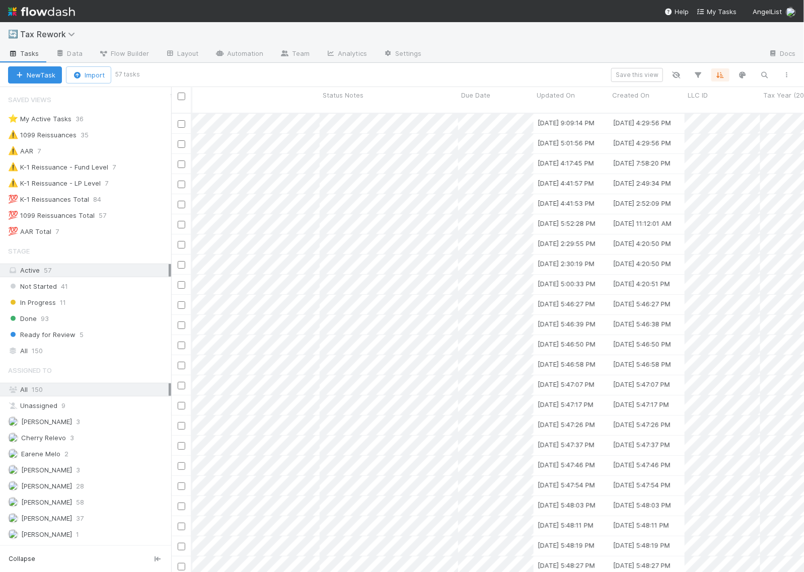
scroll to position [0, 338]
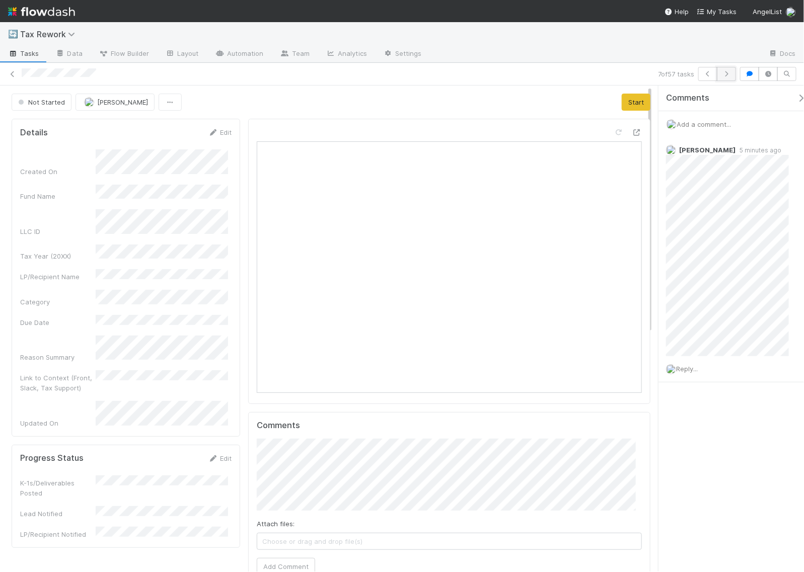
click at [725, 75] on icon "button" at bounding box center [726, 74] width 10 height 6
click at [731, 76] on button "button" at bounding box center [725, 74] width 19 height 14
click at [733, 71] on button "button" at bounding box center [725, 74] width 19 height 14
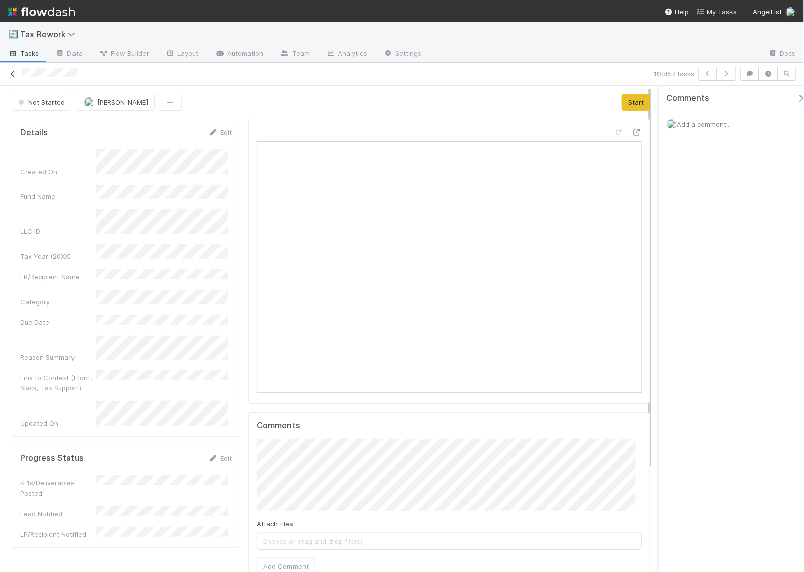
click at [11, 76] on icon at bounding box center [13, 74] width 10 height 7
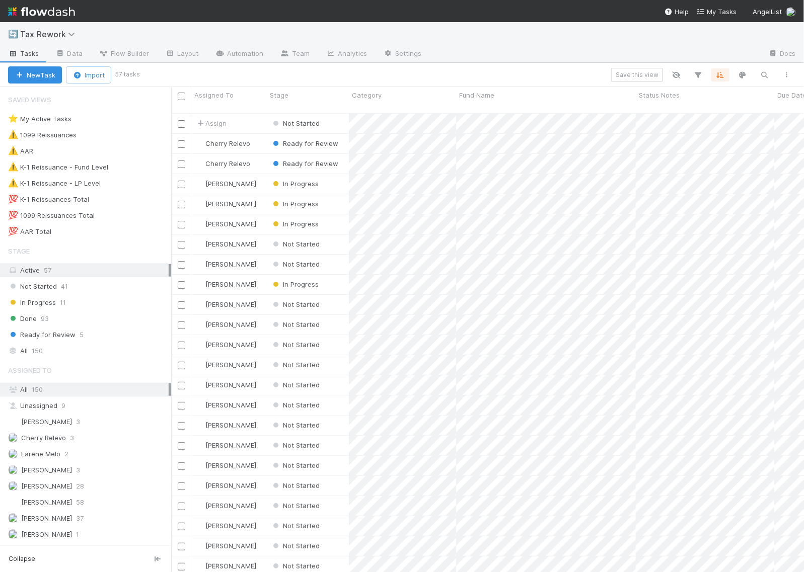
scroll to position [458, 623]
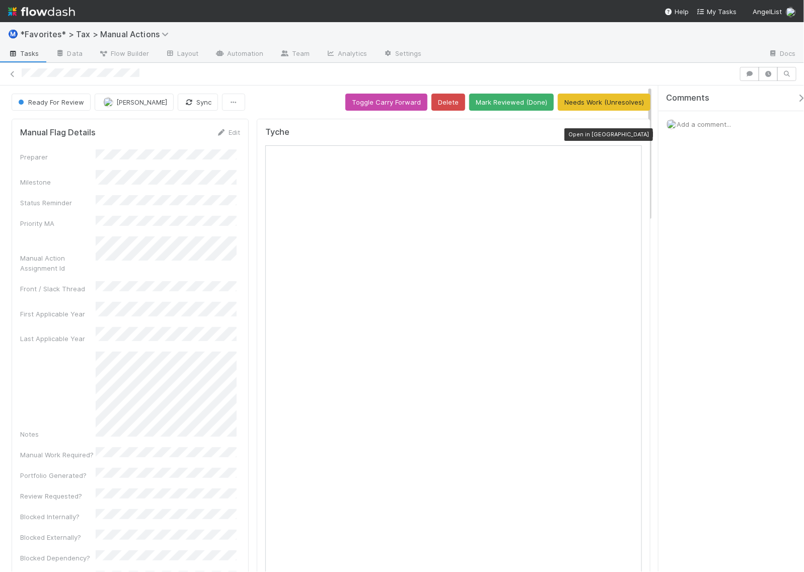
click at [631, 134] on icon at bounding box center [636, 134] width 10 height 7
